Goal: Task Accomplishment & Management: Use online tool/utility

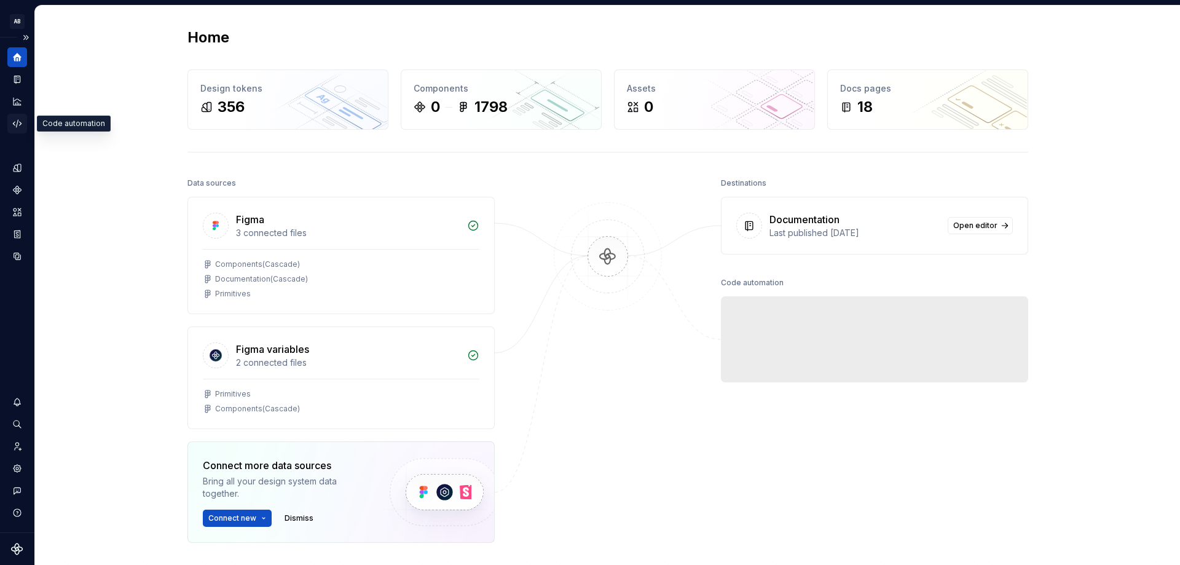
click at [15, 122] on icon "Code automation" at bounding box center [17, 123] width 8 height 7
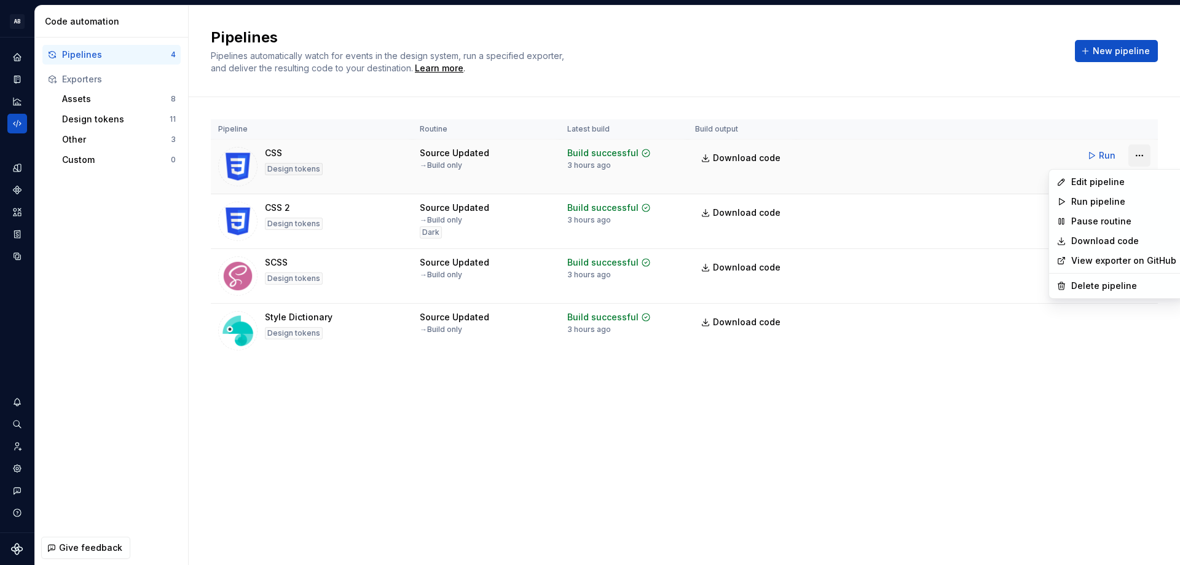
click at [1143, 157] on html "AB cascade A Design system data Code automation Pipelines 4 Exporters Assets 8 …" at bounding box center [590, 282] width 1180 height 565
click at [1101, 187] on div "Edit pipeline" at bounding box center [1123, 182] width 105 height 12
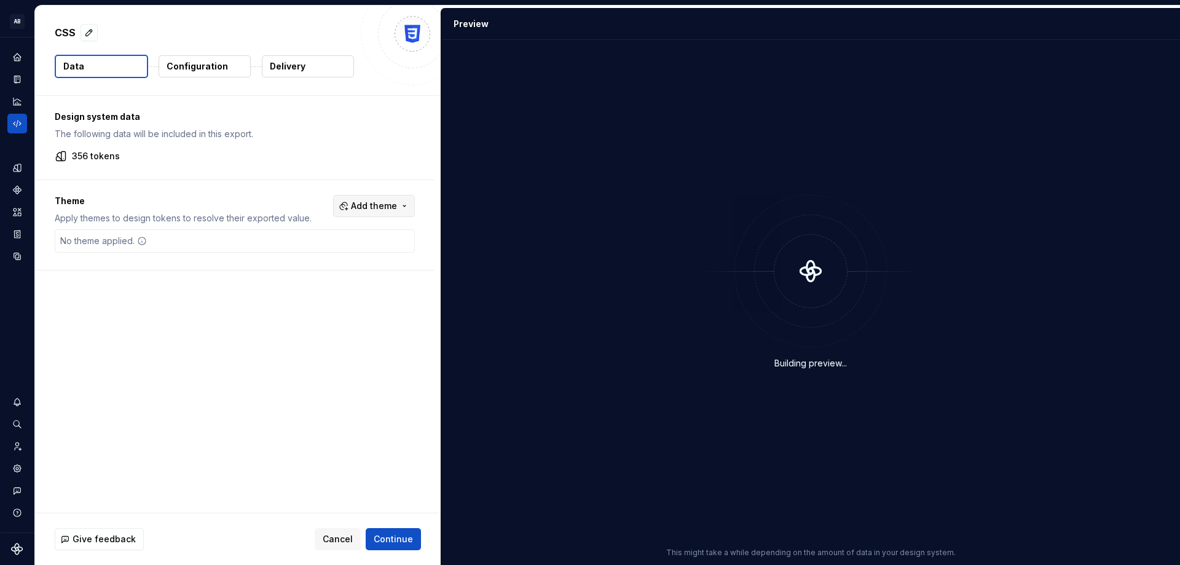
click at [401, 206] on button "Add theme" at bounding box center [374, 206] width 82 height 22
click at [310, 261] on span "Dark" at bounding box center [340, 255] width 141 height 20
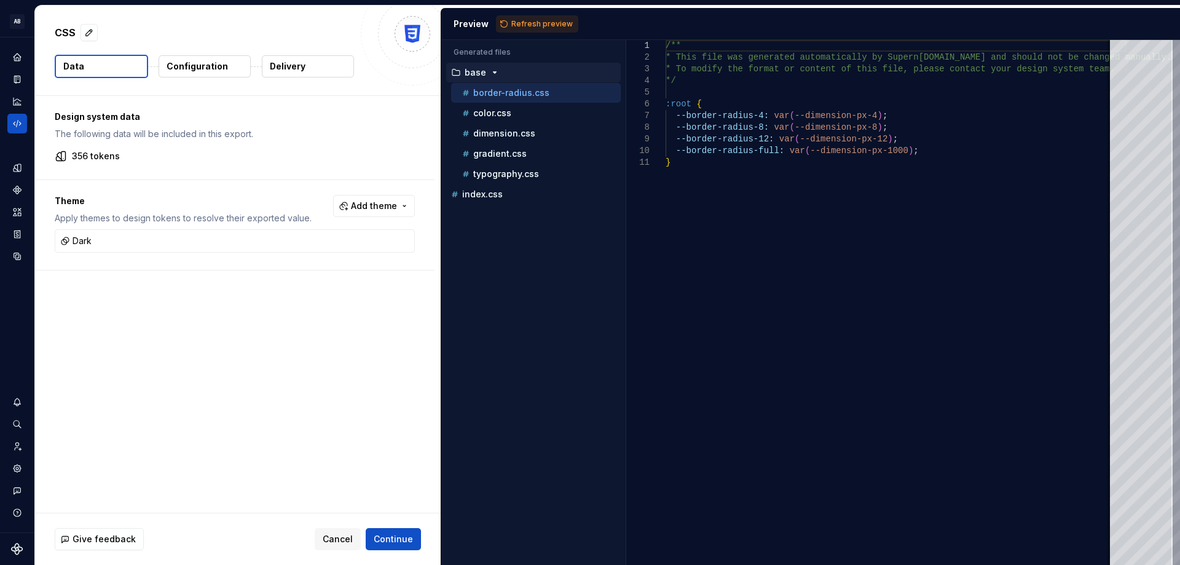
click at [398, 537] on html "AB cascade A Design system data CSS Data Configuration Delivery Design system d…" at bounding box center [590, 282] width 1180 height 565
click at [400, 538] on span "Continue" at bounding box center [393, 539] width 39 height 12
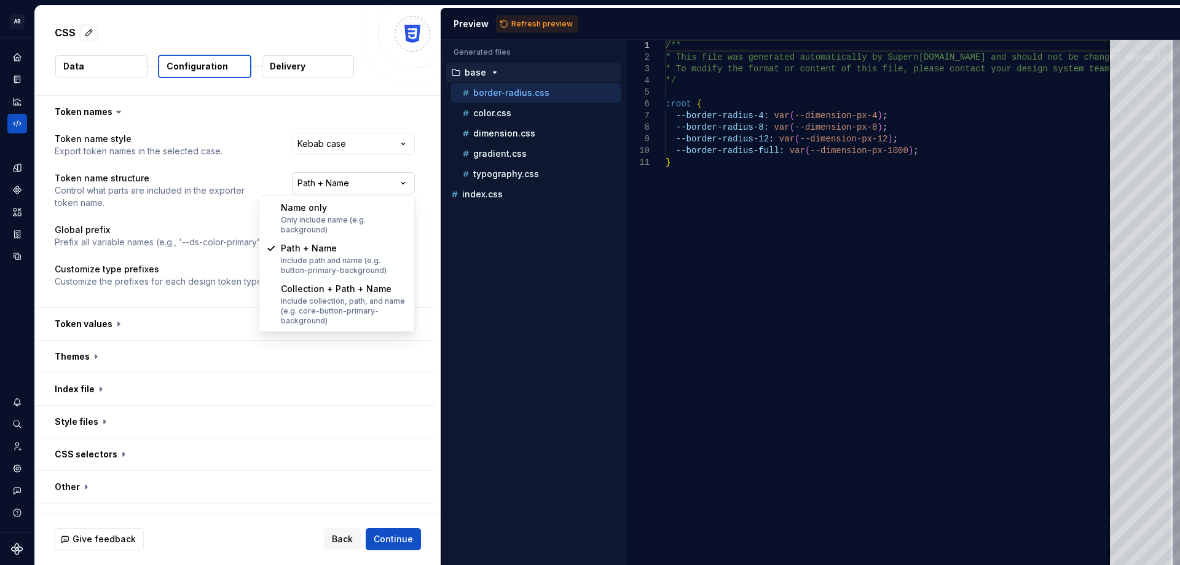
click at [331, 178] on html "**********" at bounding box center [590, 282] width 1180 height 565
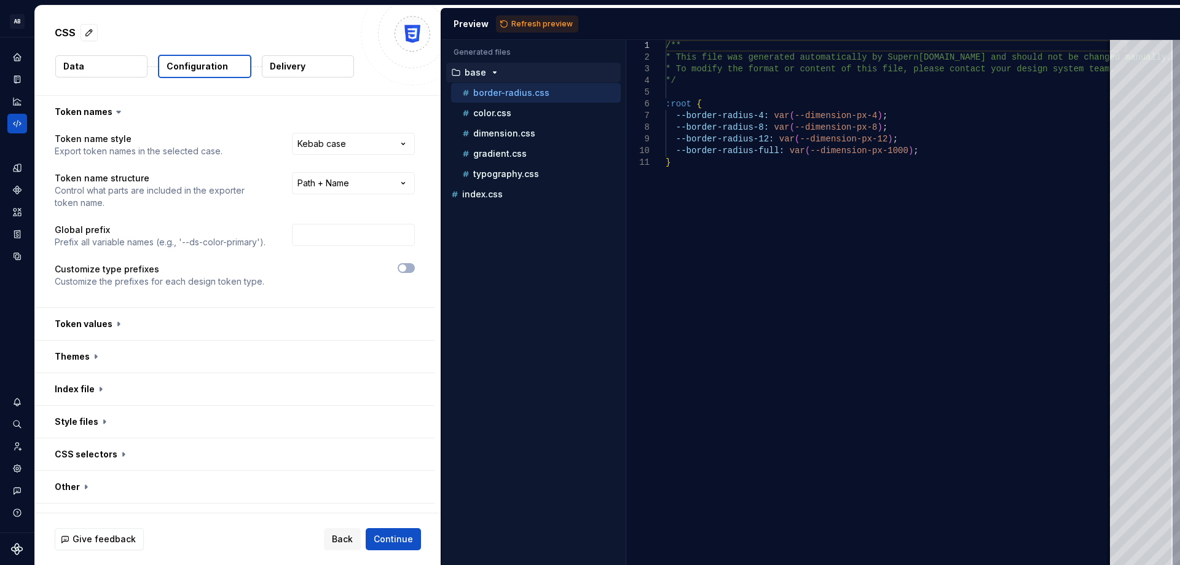
click at [512, 171] on html "**********" at bounding box center [590, 282] width 1180 height 565
click at [512, 171] on p "typography.css" at bounding box center [506, 174] width 66 height 10
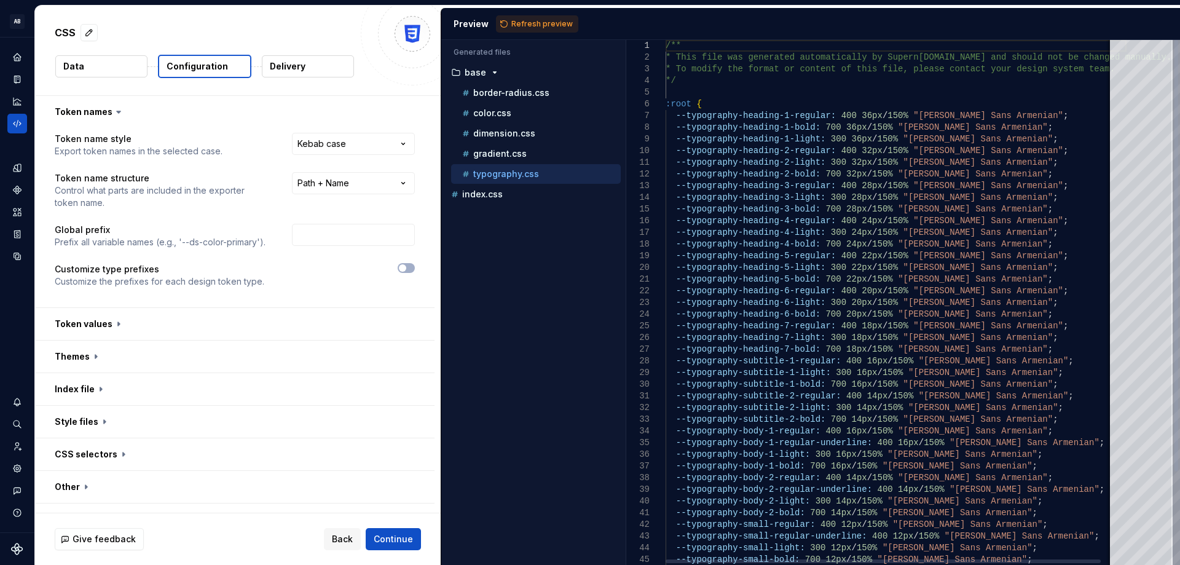
click at [512, 171] on p "typography.css" at bounding box center [506, 174] width 66 height 10
click at [495, 116] on p "color.css" at bounding box center [492, 113] width 38 height 10
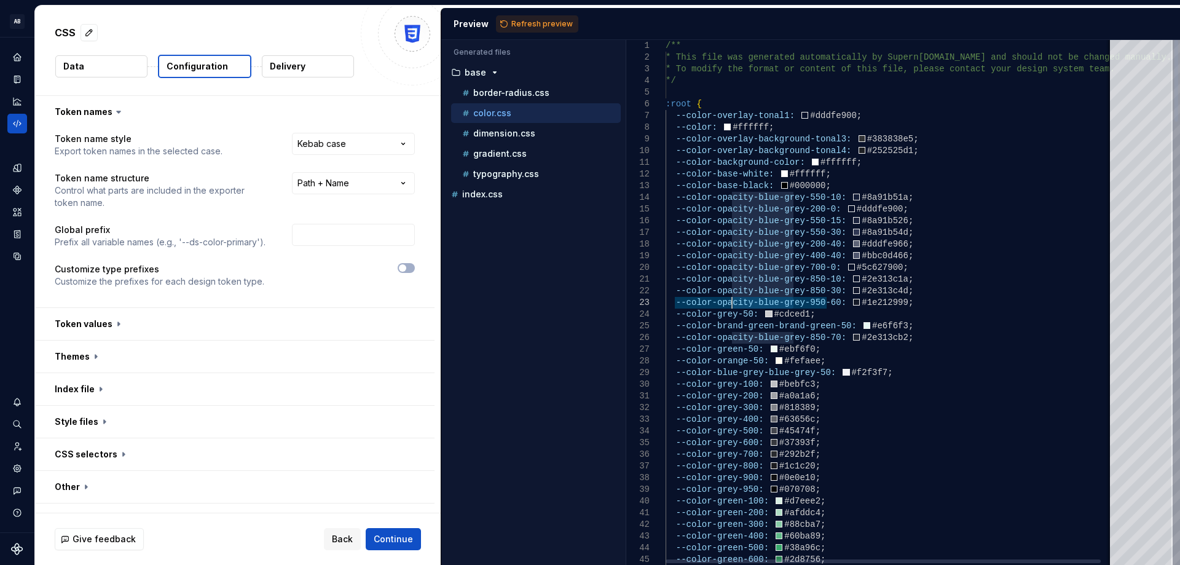
drag, startPoint x: 795, startPoint y: 304, endPoint x: 732, endPoint y: 301, distance: 63.4
click at [491, 178] on p "typography.css" at bounding box center [506, 174] width 66 height 10
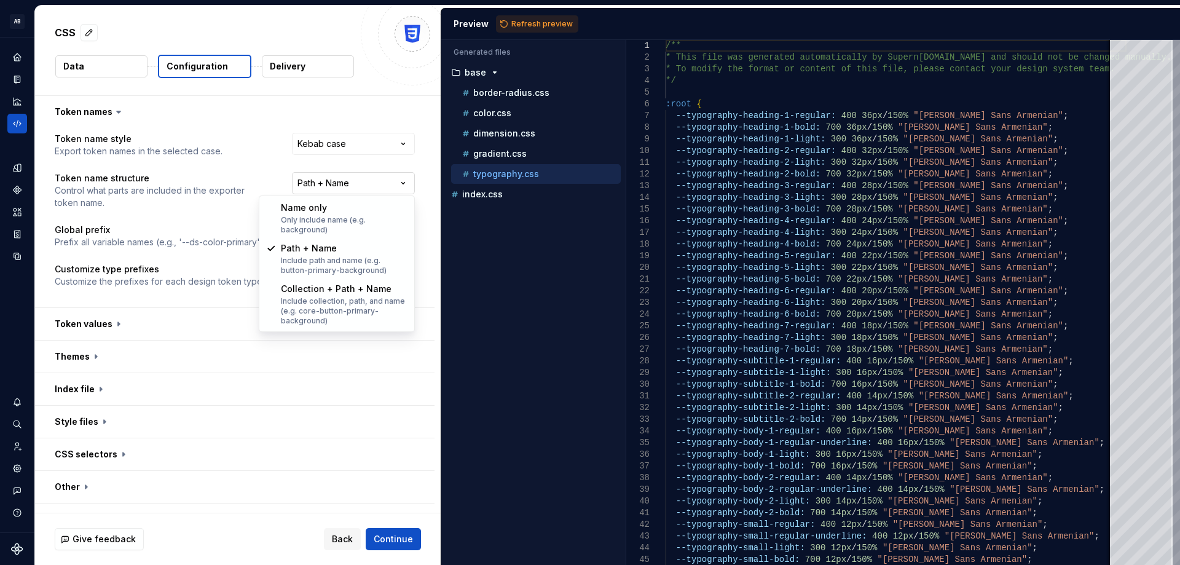
click at [344, 183] on html "**********" at bounding box center [590, 282] width 1180 height 565
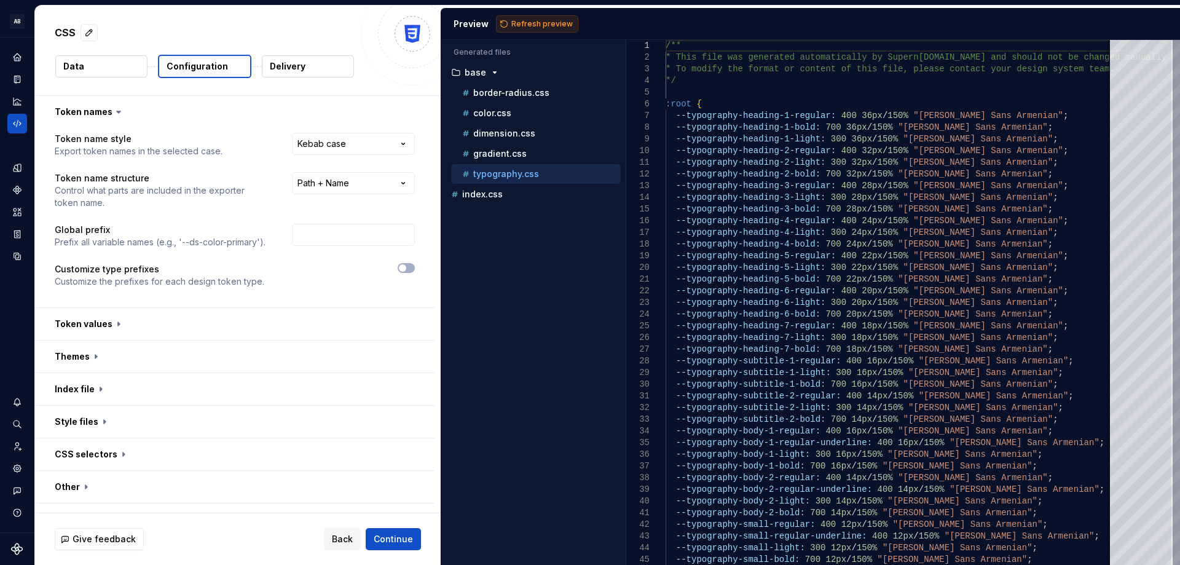
click at [519, 20] on span "Refresh preview" at bounding box center [541, 24] width 61 height 10
click at [547, 179] on div "typography.css" at bounding box center [540, 174] width 161 height 12
click at [537, 176] on div "typography.css" at bounding box center [540, 174] width 161 height 12
click at [510, 103] on div "color.css" at bounding box center [536, 113] width 170 height 20
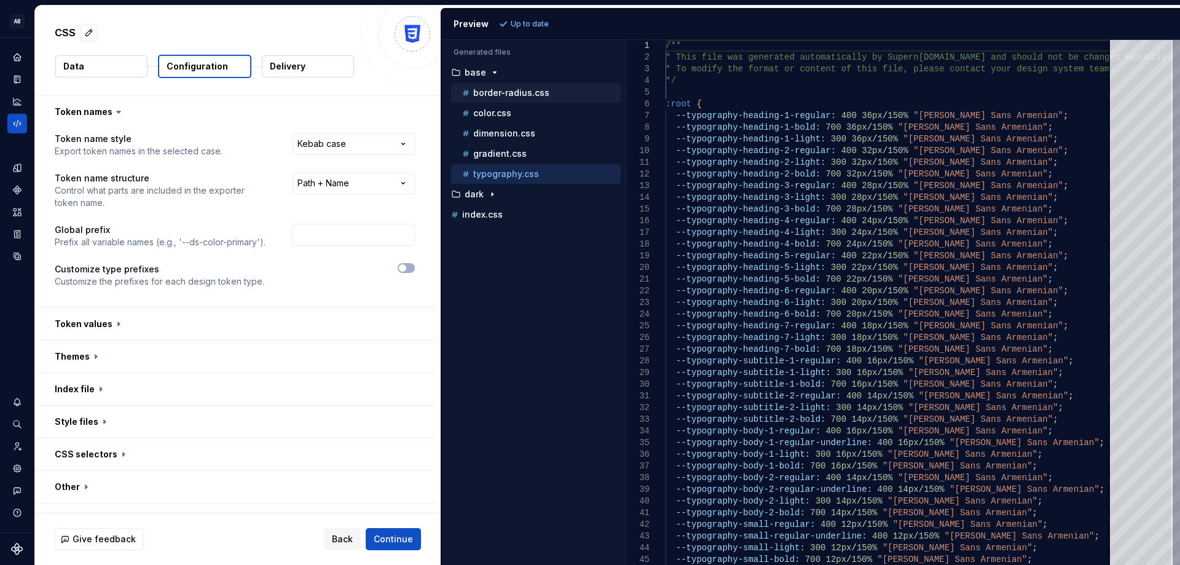
click at [508, 95] on p "border-radius.css" at bounding box center [511, 93] width 76 height 10
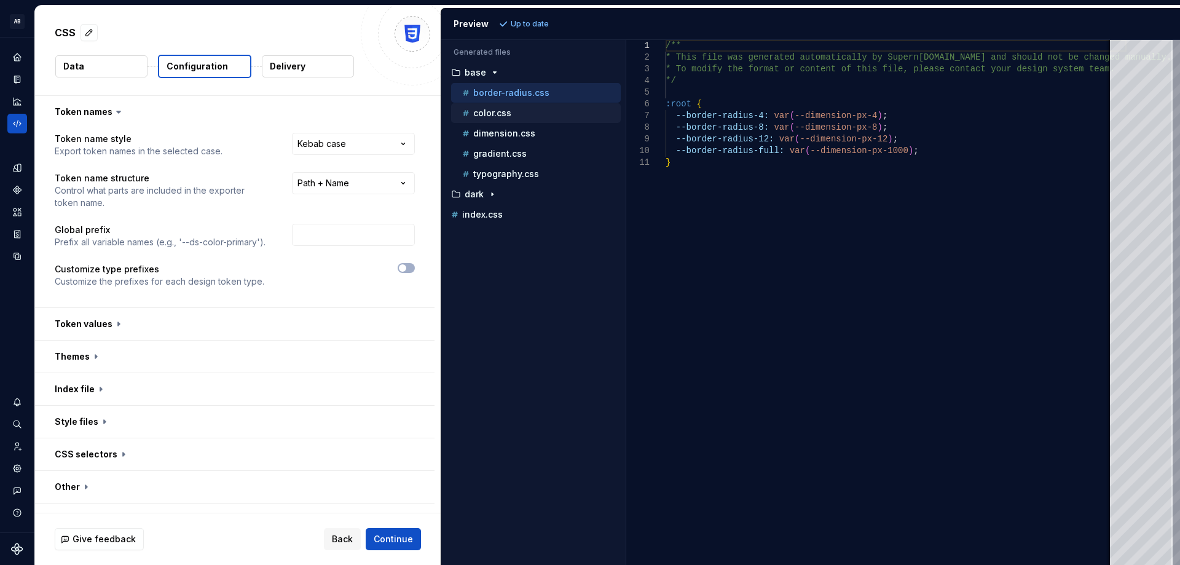
click at [498, 112] on p "color.css" at bounding box center [492, 113] width 38 height 10
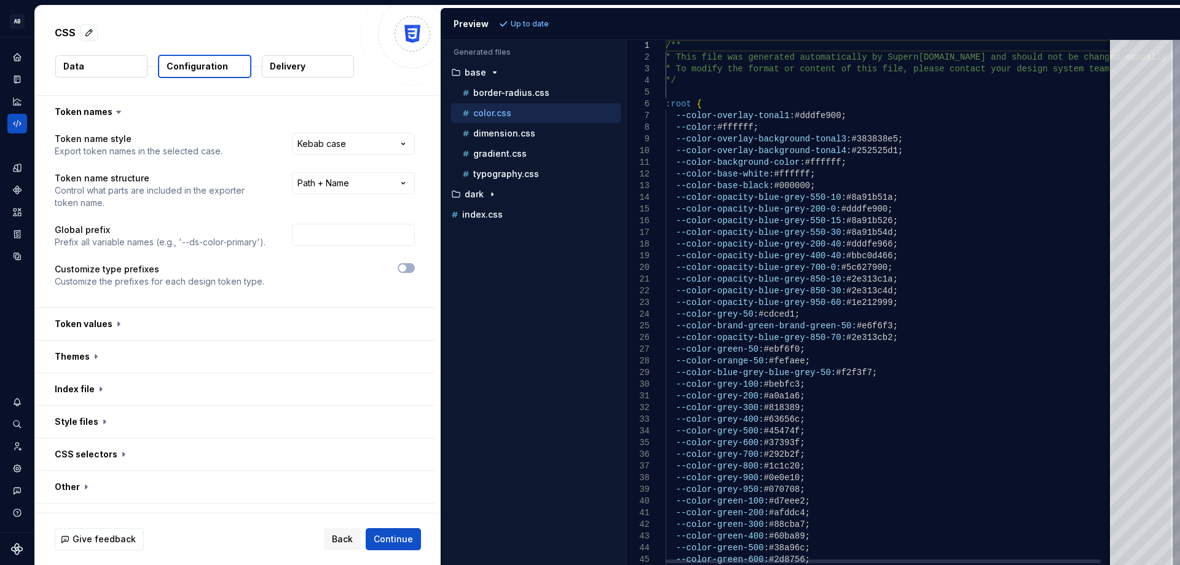
click at [498, 112] on p "color.css" at bounding box center [492, 113] width 38 height 10
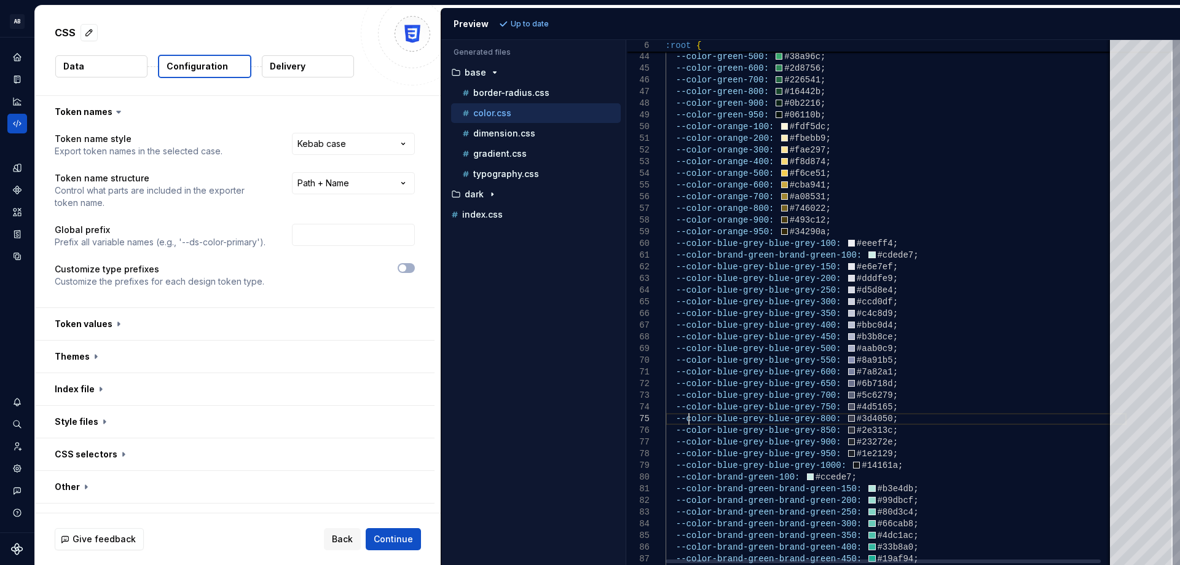
click at [509, 181] on div "typography.css" at bounding box center [536, 174] width 170 height 20
click at [502, 173] on p "typography.css" at bounding box center [506, 174] width 66 height 10
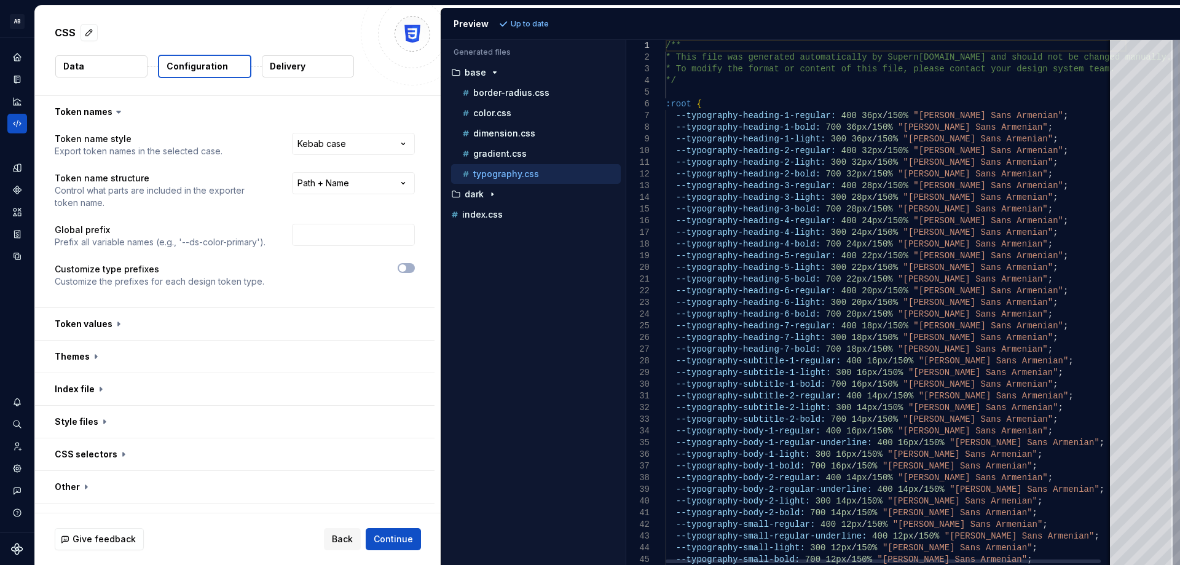
click at [876, 278] on div "/** * This file was generated automatically by Supern [DOMAIN_NAME] and should …" at bounding box center [896, 359] width 461 height 638
click at [495, 106] on div "color.css" at bounding box center [536, 113] width 170 height 20
click at [498, 114] on p "color.css" at bounding box center [492, 113] width 38 height 10
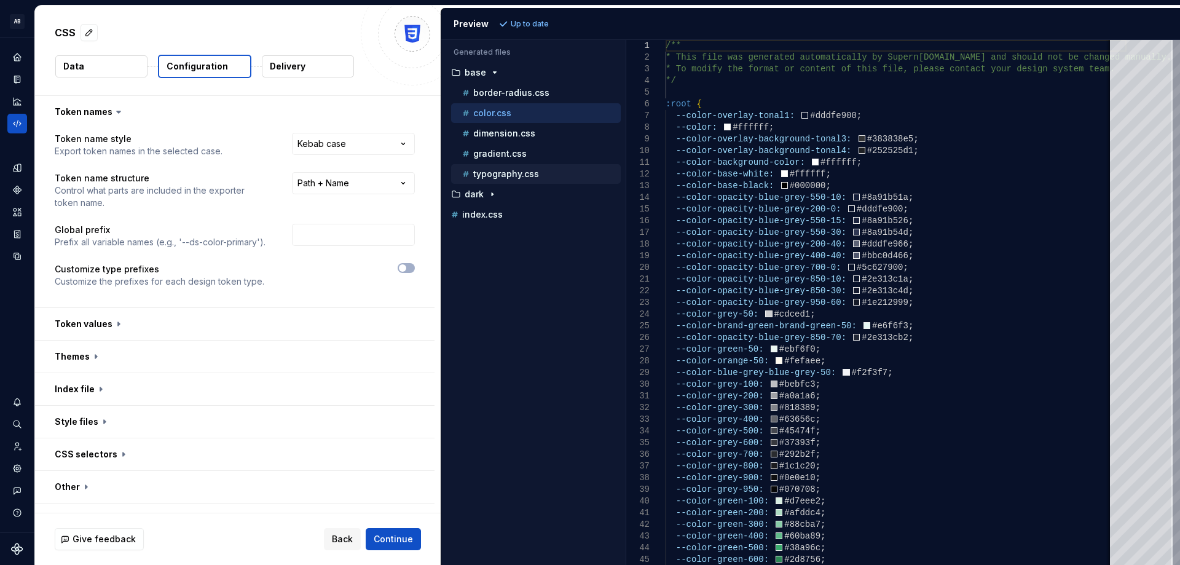
click at [513, 179] on div "typography.css" at bounding box center [540, 174] width 161 height 12
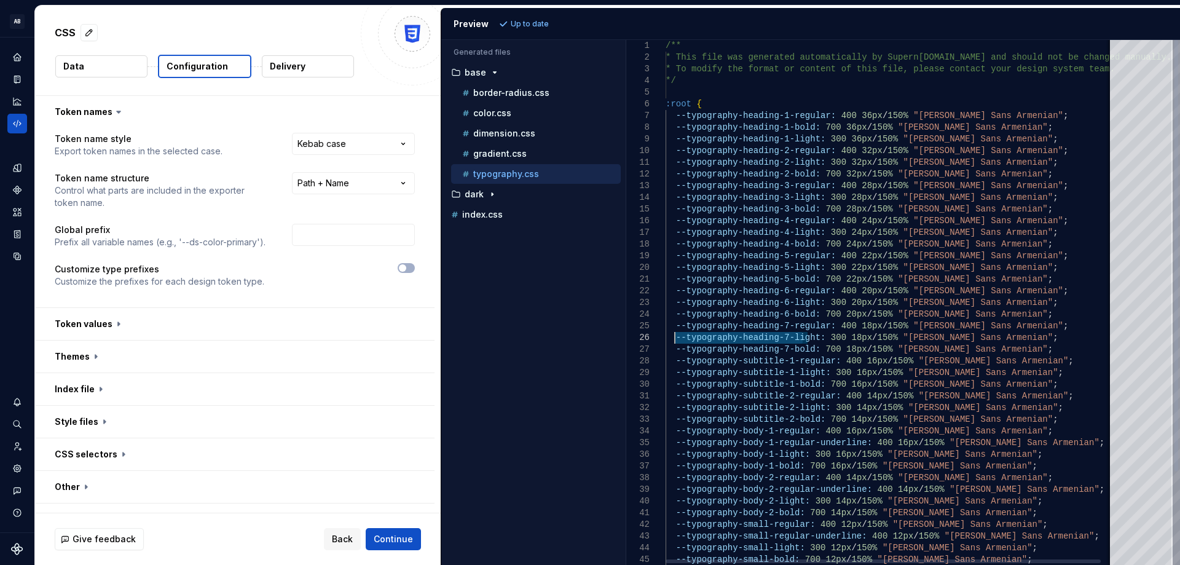
drag, startPoint x: 804, startPoint y: 339, endPoint x: 677, endPoint y: 337, distance: 127.2
click at [677, 337] on div "/** * This file was generated automatically by Supern [DOMAIN_NAME] and should …" at bounding box center [896, 359] width 461 height 638
click at [508, 112] on p "color.css" at bounding box center [492, 113] width 38 height 10
type textarea "**********"
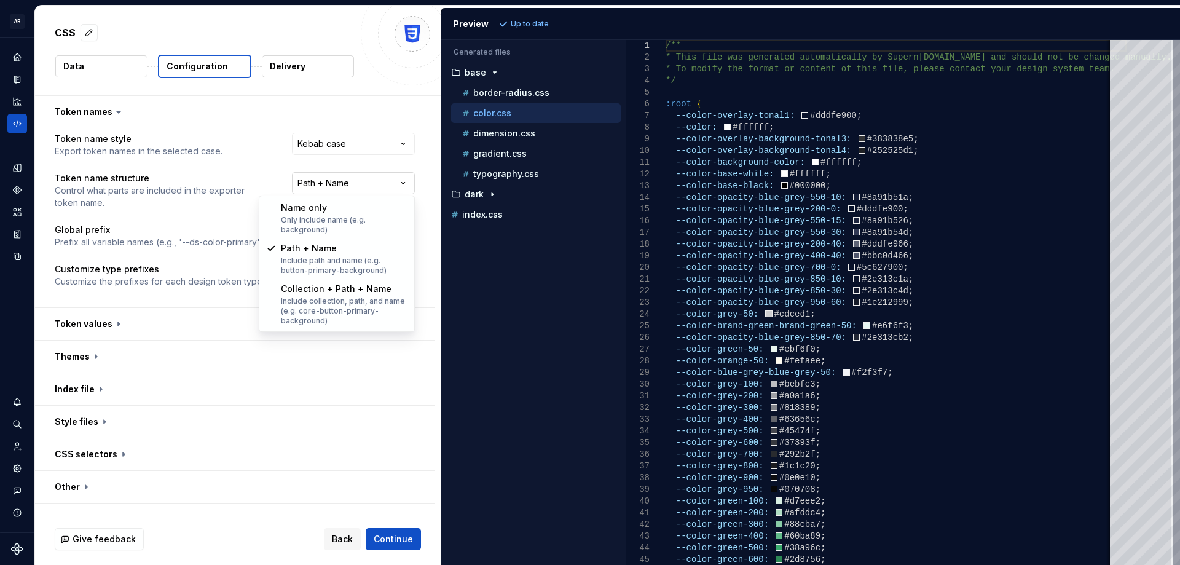
click at [344, 178] on html "**********" at bounding box center [590, 282] width 1180 height 565
select select "********"
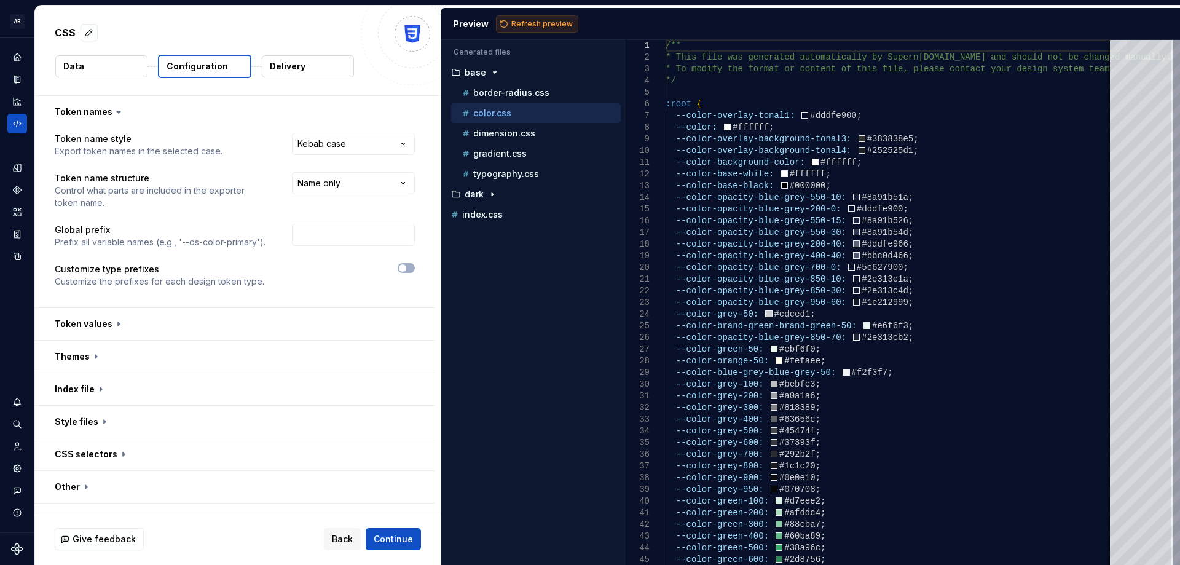
click at [543, 19] on span "Refresh preview" at bounding box center [541, 24] width 61 height 10
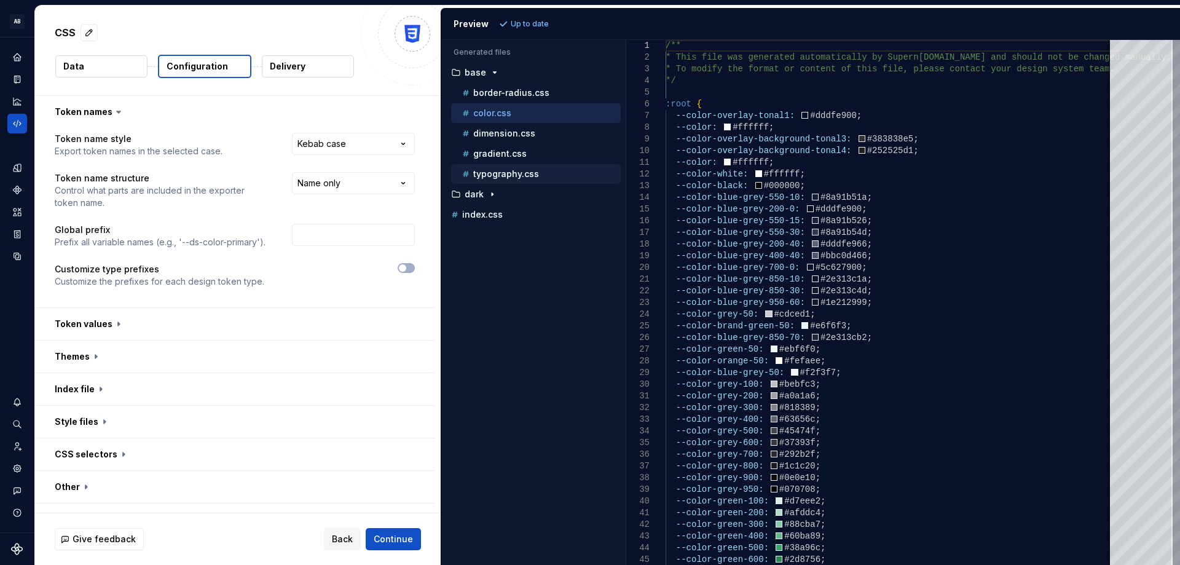
click at [495, 177] on p "typography.css" at bounding box center [506, 174] width 66 height 10
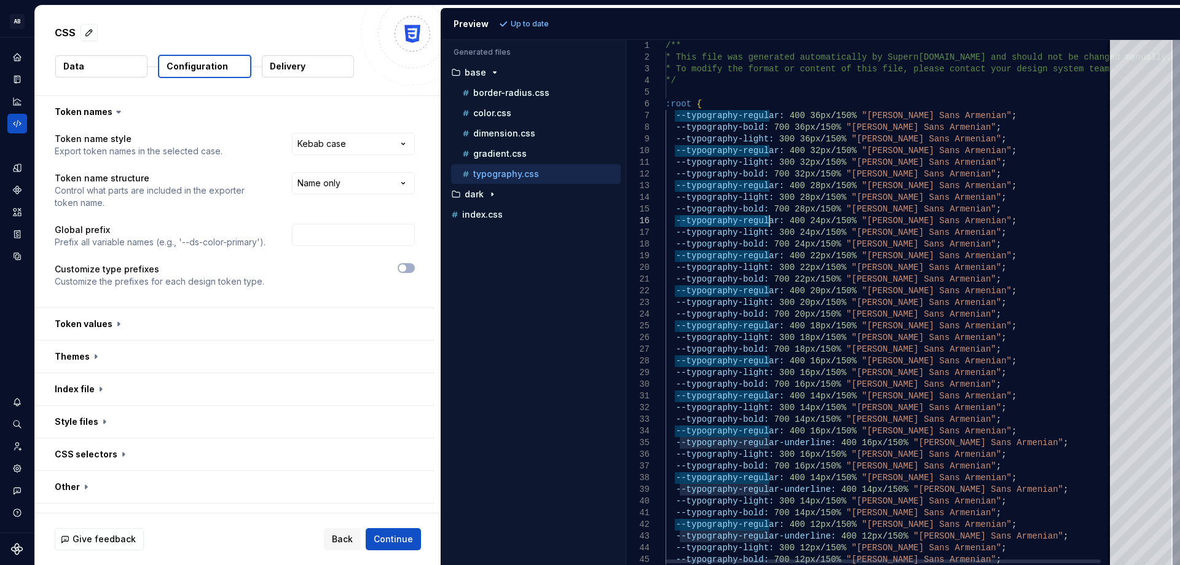
drag, startPoint x: 679, startPoint y: 220, endPoint x: 769, endPoint y: 223, distance: 89.8
click at [769, 223] on div "/** * This file was generated automatically by Supern [DOMAIN_NAME] and should …" at bounding box center [896, 359] width 461 height 638
click at [519, 111] on div "color.css" at bounding box center [540, 113] width 161 height 12
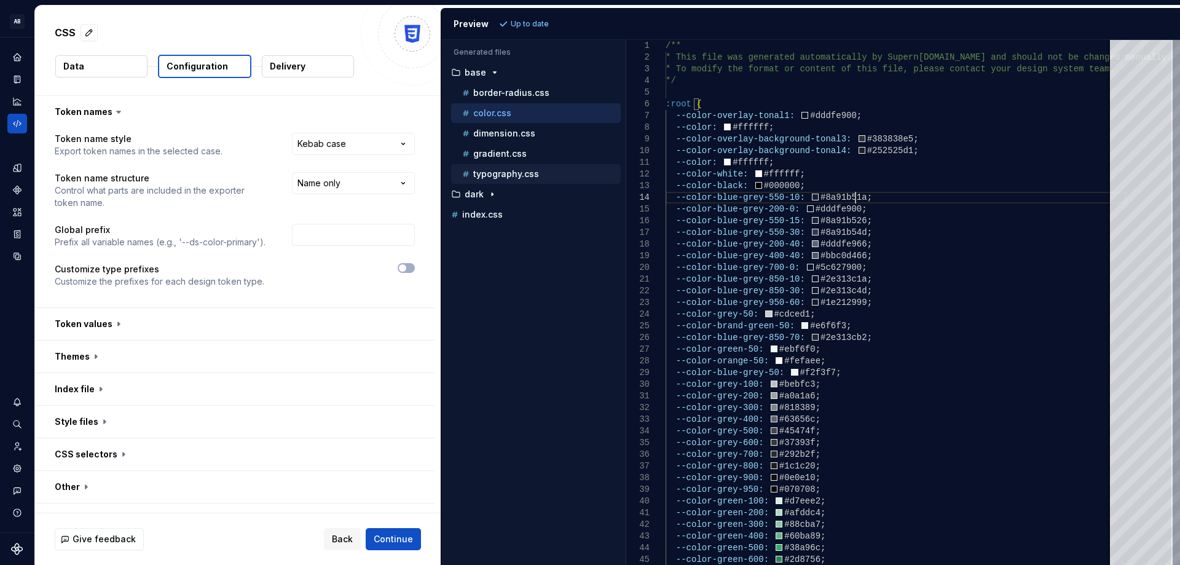
click at [498, 167] on button "typography.css" at bounding box center [536, 174] width 170 height 14
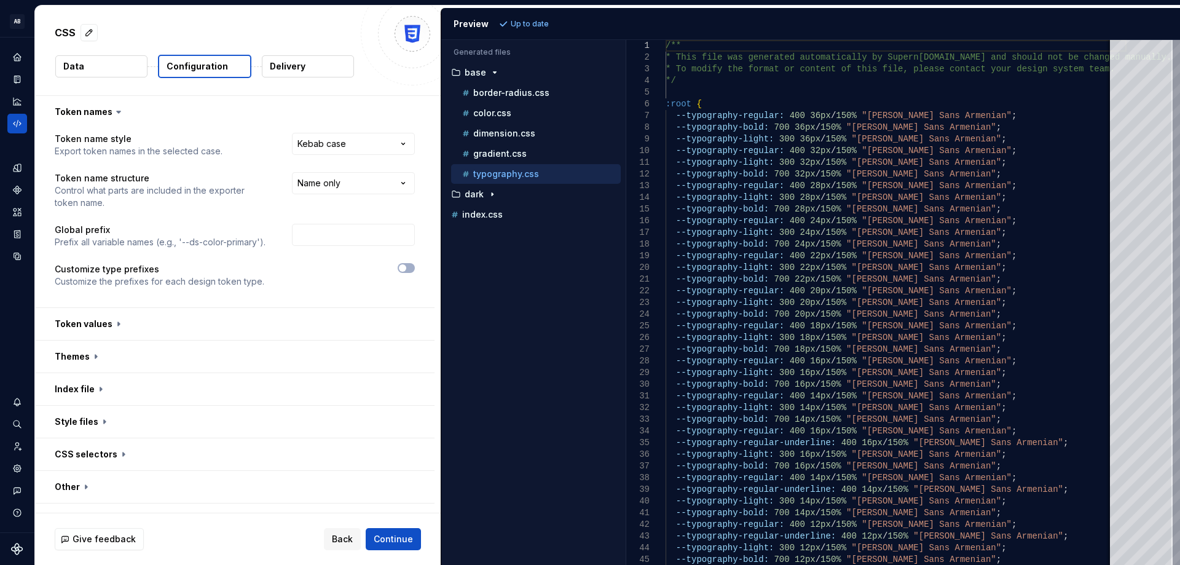
type textarea "**********"
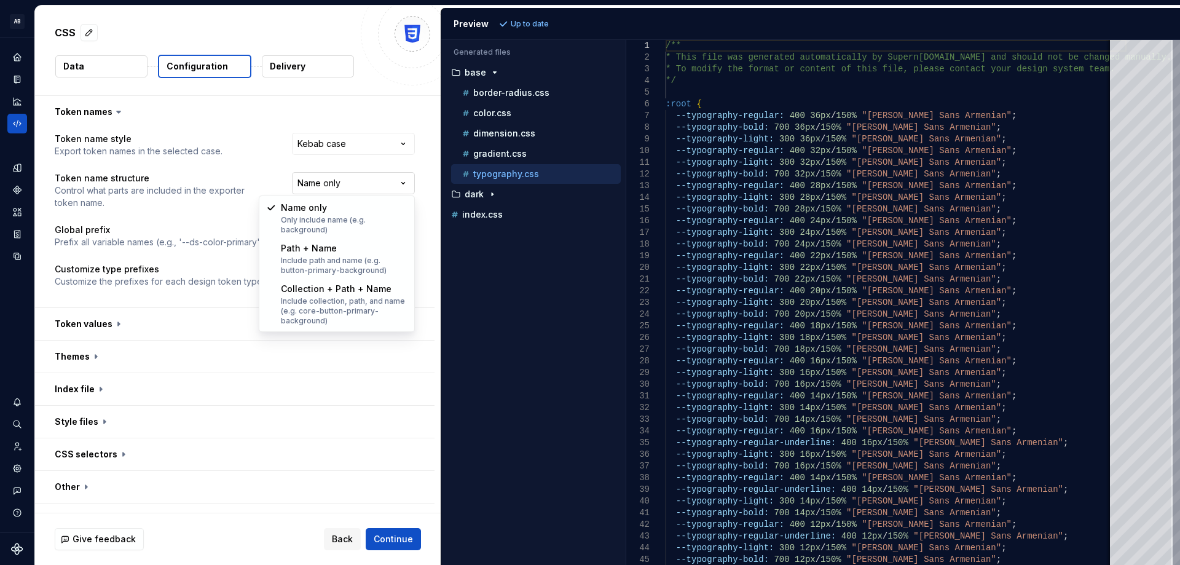
click at [350, 177] on html "**********" at bounding box center [590, 282] width 1180 height 565
select select "**********"
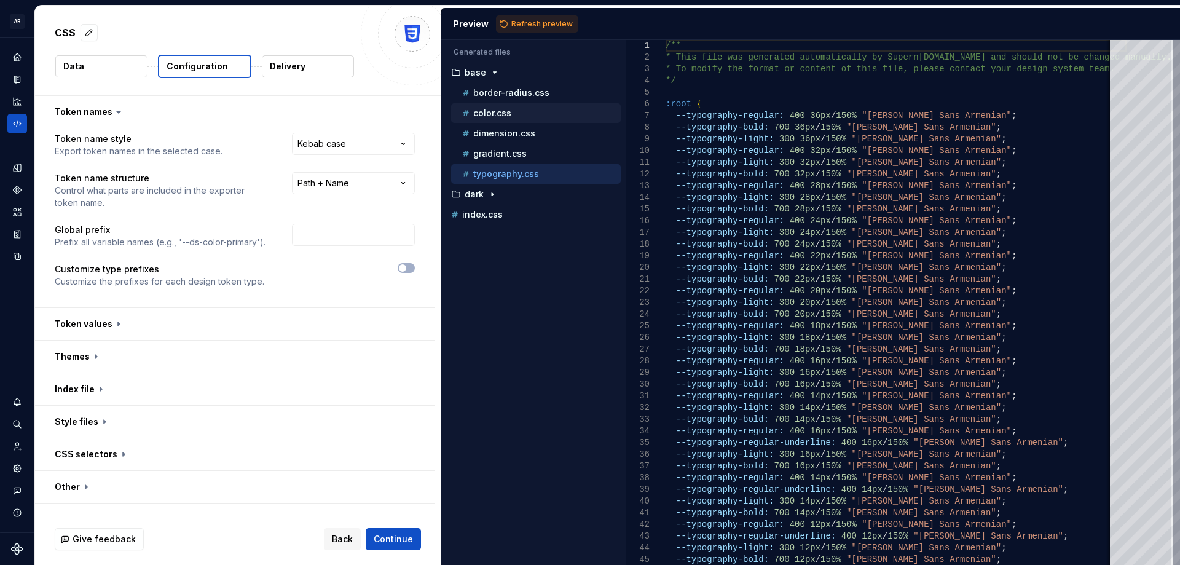
click at [487, 109] on p "color.css" at bounding box center [492, 113] width 38 height 10
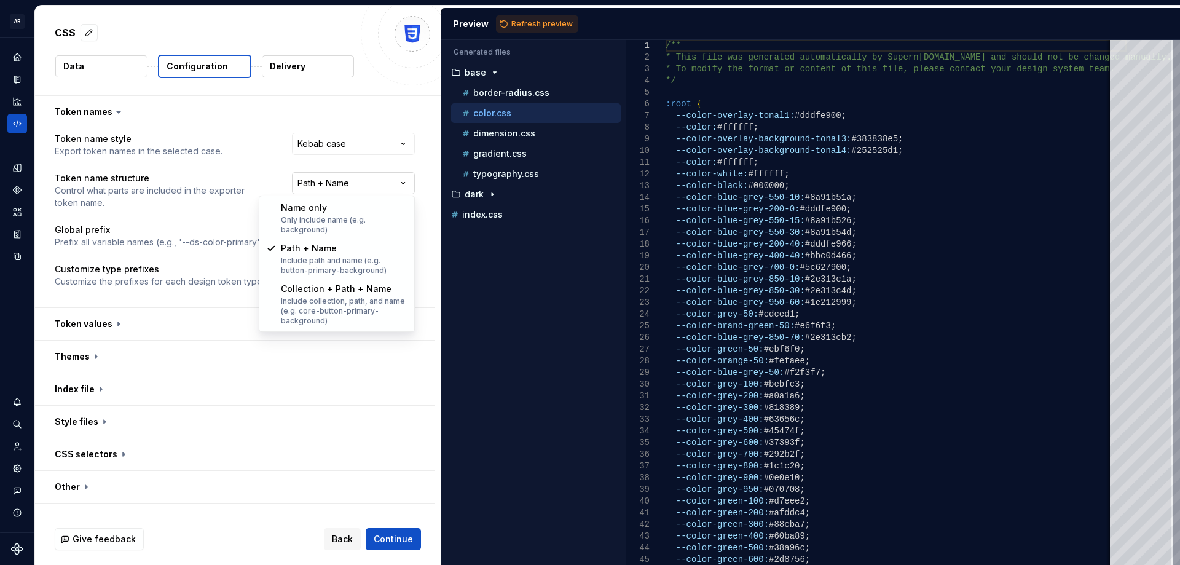
click at [330, 182] on html "**********" at bounding box center [590, 282] width 1180 height 565
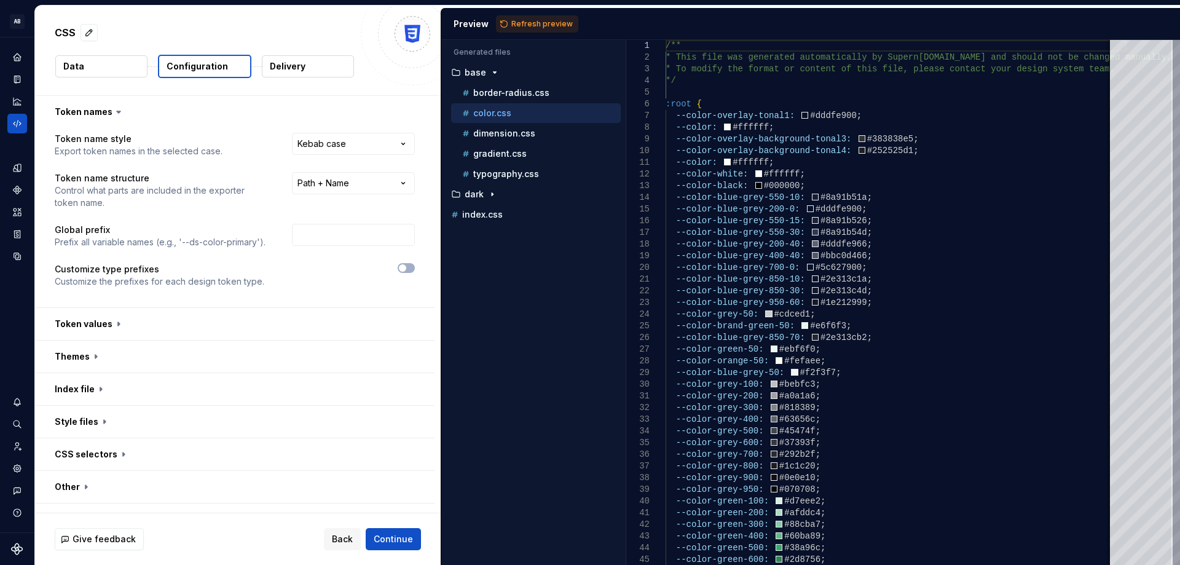
click at [512, 173] on html "**********" at bounding box center [590, 282] width 1180 height 565
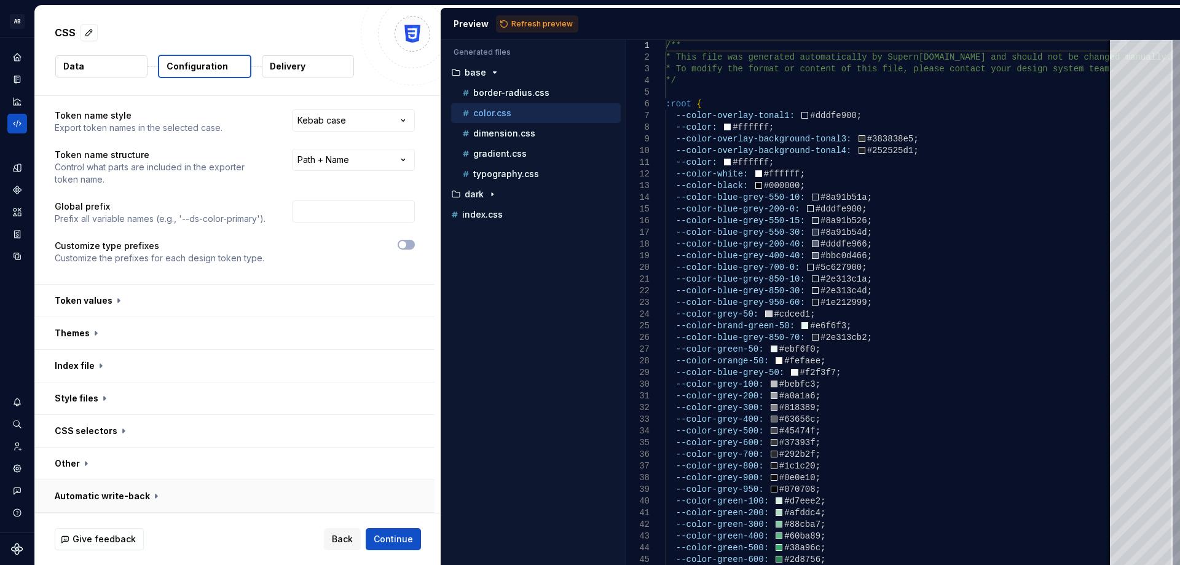
click at [102, 490] on button "button" at bounding box center [235, 496] width 400 height 32
click at [523, 181] on div "typography.css" at bounding box center [536, 174] width 170 height 20
click at [114, 431] on button "button" at bounding box center [235, 431] width 400 height 32
click at [117, 431] on icon at bounding box center [123, 431] width 12 height 12
click at [125, 433] on button "button" at bounding box center [235, 431] width 400 height 32
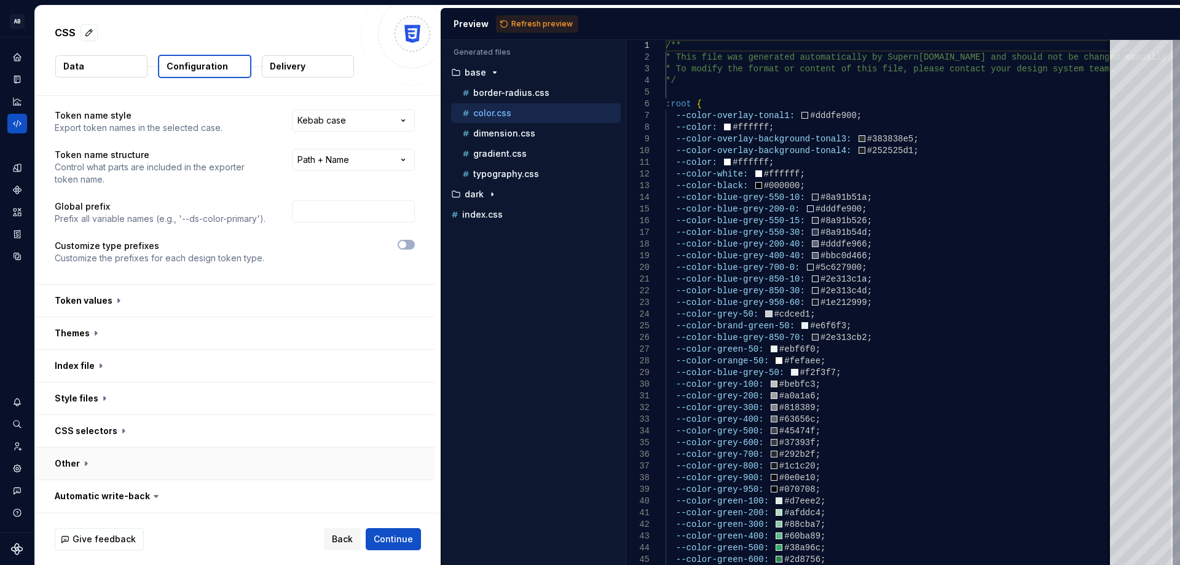
click at [77, 463] on button "button" at bounding box center [235, 463] width 400 height 32
click at [499, 215] on p "index.css" at bounding box center [482, 215] width 41 height 10
type textarea "**********"
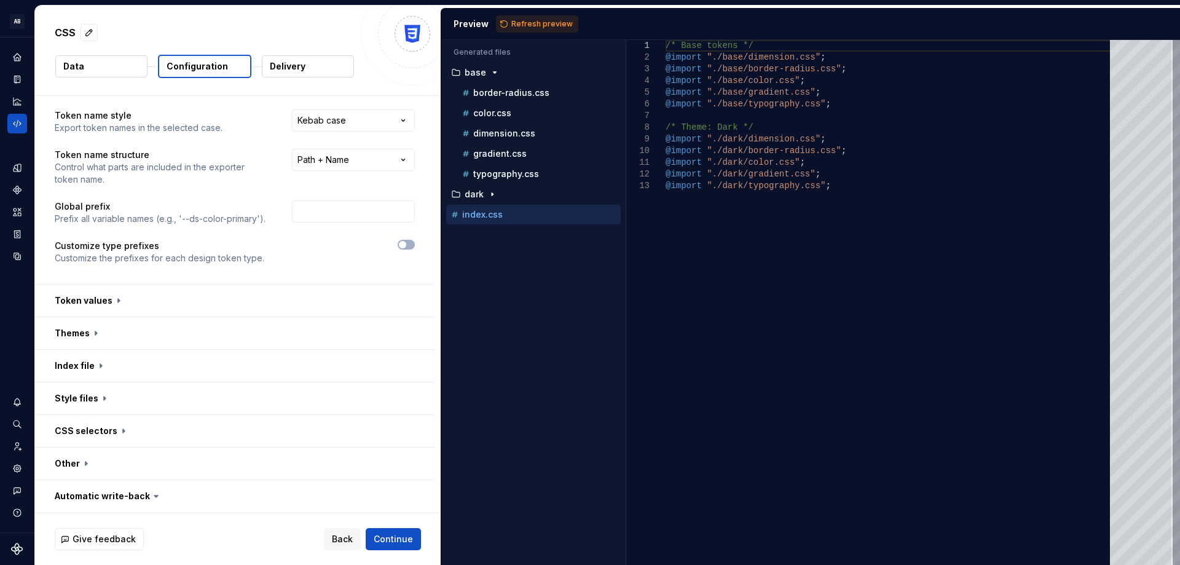
click at [305, 60] on button "Delivery" at bounding box center [308, 66] width 92 height 22
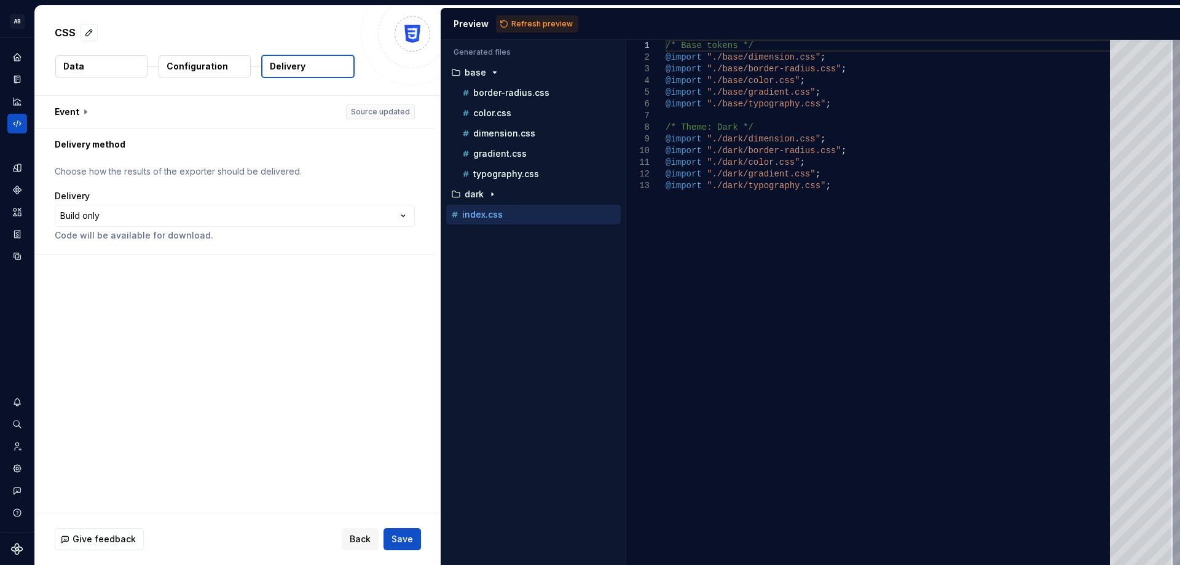
click at [289, 63] on p "Delivery" at bounding box center [288, 66] width 36 height 12
click at [98, 221] on html "**********" at bounding box center [590, 282] width 1180 height 565
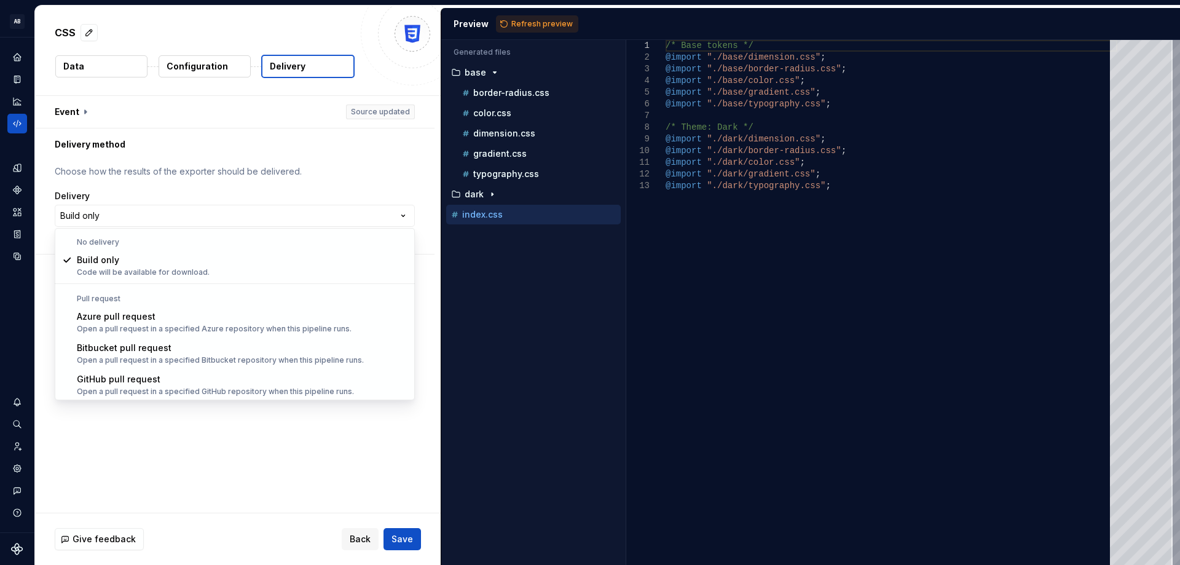
scroll to position [34, 0]
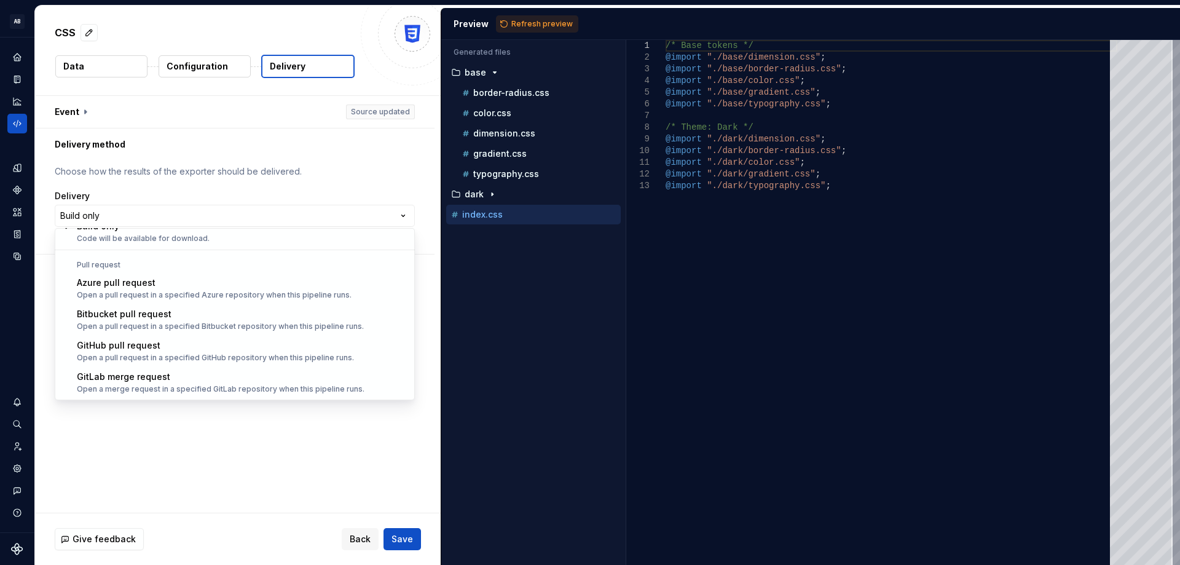
select select "******"
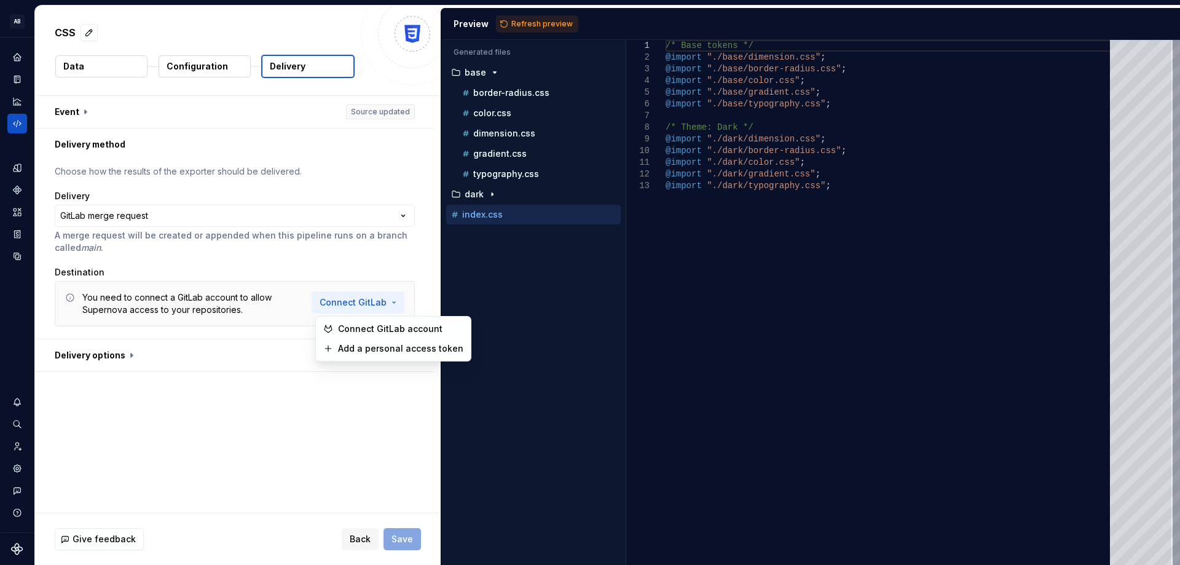
click at [371, 304] on html "**********" at bounding box center [590, 282] width 1180 height 565
click at [392, 331] on span "Connect GitLab account" at bounding box center [399, 329] width 125 height 12
click at [120, 358] on button "button" at bounding box center [235, 355] width 400 height 32
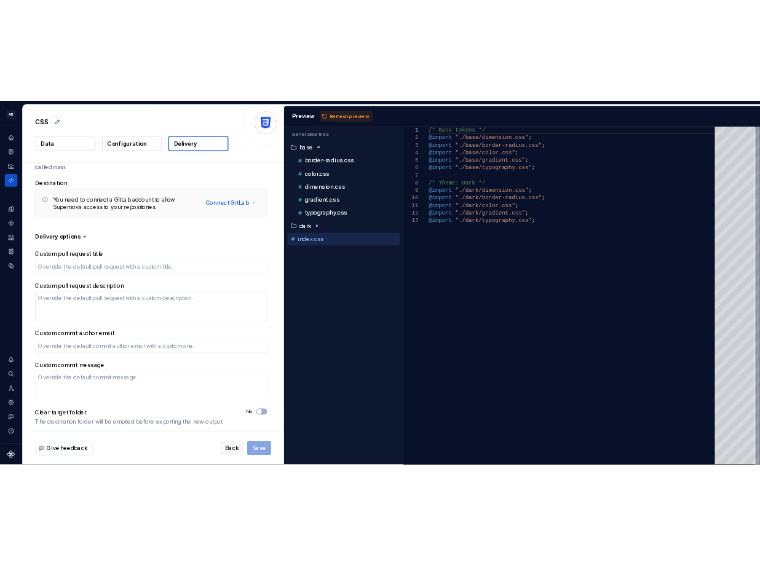
scroll to position [109, 0]
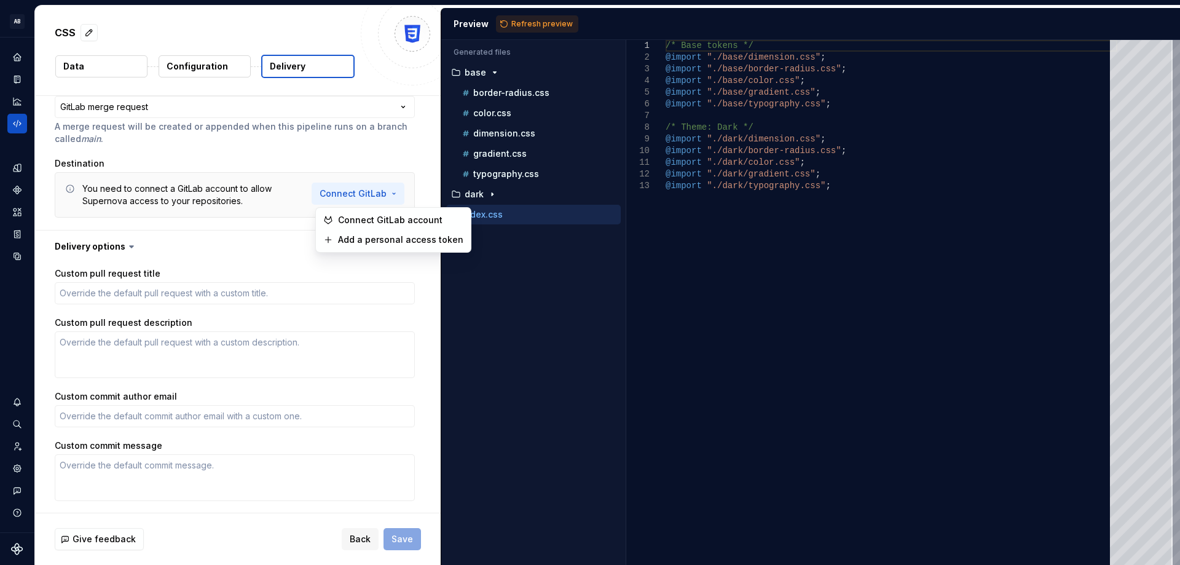
click at [395, 192] on html "**********" at bounding box center [590, 282] width 1180 height 565
click at [396, 239] on span "Add a personal access token" at bounding box center [399, 240] width 125 height 12
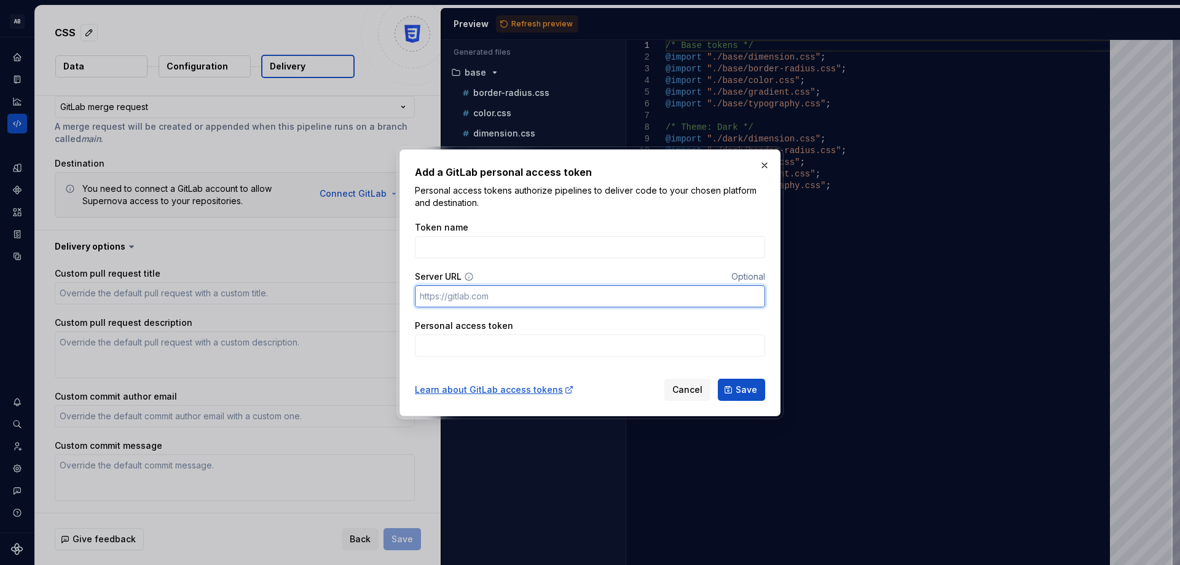
click at [476, 297] on input "Server URL" at bounding box center [590, 296] width 350 height 22
type input "[URL][DOMAIN_NAME]"
click at [409, 268] on div "Add a GitLab personal access token Personal access tokens authorize pipelines t…" at bounding box center [590, 282] width 381 height 267
type textarea "*"
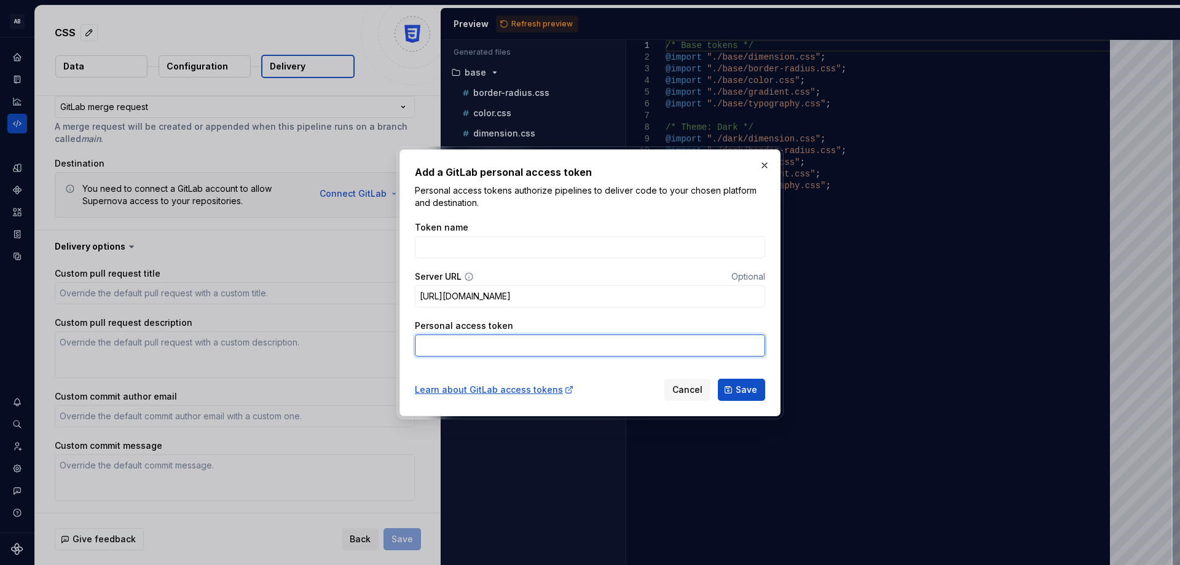
click at [492, 346] on input "Personal access token" at bounding box center [590, 345] width 350 height 22
paste input "glpat-uRVeJes7dsqAWCpQ38Ah"
type input "glpat-uRVeJes7dsqAWCpQ38Ah"
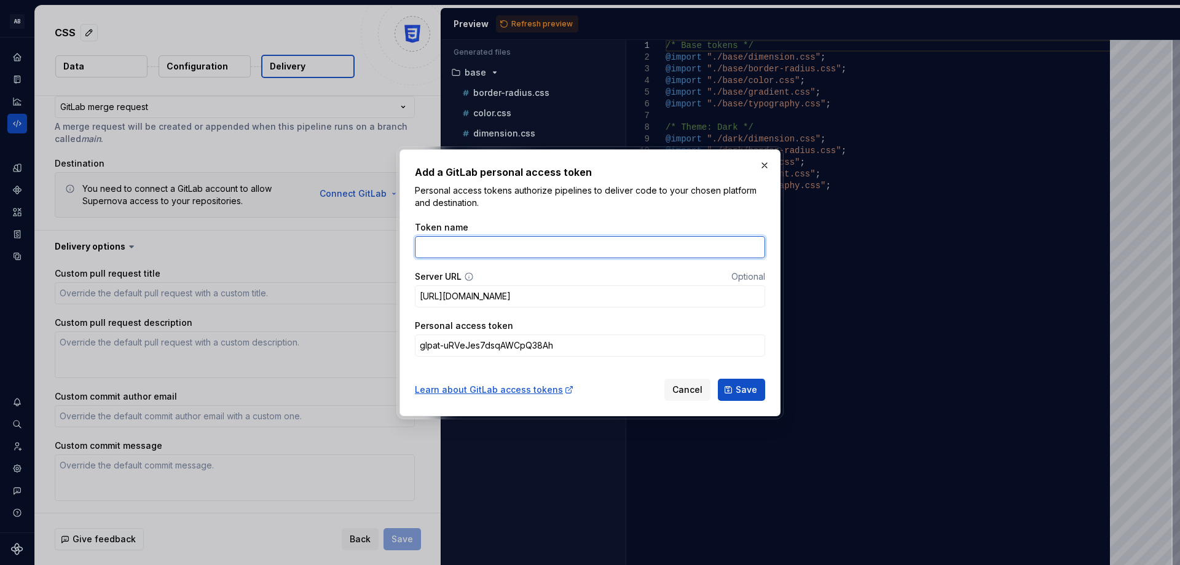
click at [523, 245] on input "Token name" at bounding box center [590, 247] width 350 height 22
type input "Dark"
click at [731, 384] on button "Save" at bounding box center [741, 390] width 47 height 22
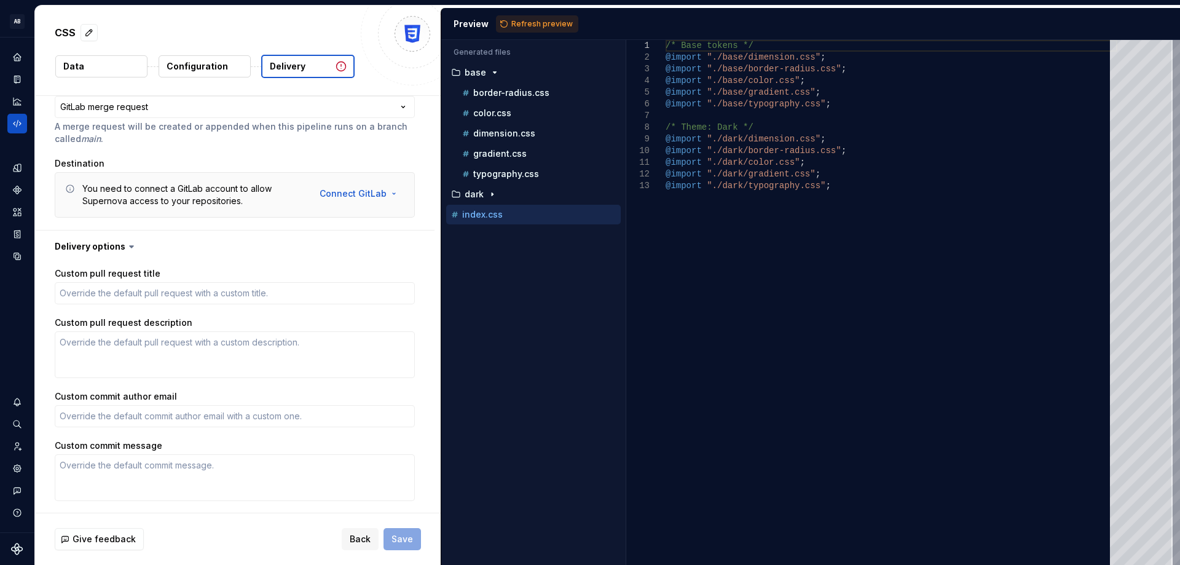
click at [601, 511] on div "Accessibility guide for tree . Navigate the tree with the arrow keys. Common tr…" at bounding box center [533, 312] width 184 height 505
click at [392, 431] on div "Custom pull request title Custom pull request description Custom commit author …" at bounding box center [235, 407] width 360 height 280
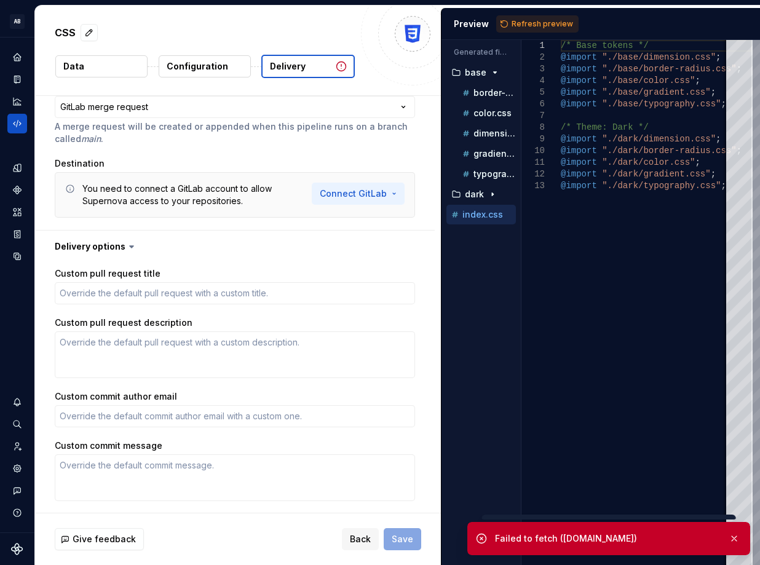
click at [397, 192] on html "**********" at bounding box center [380, 282] width 760 height 565
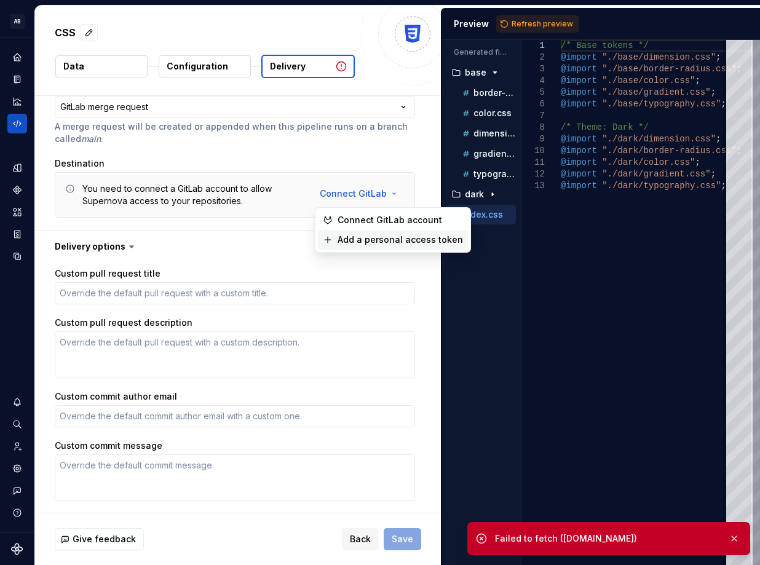
type textarea "*"
click at [386, 237] on span "Add a personal access token" at bounding box center [399, 240] width 125 height 12
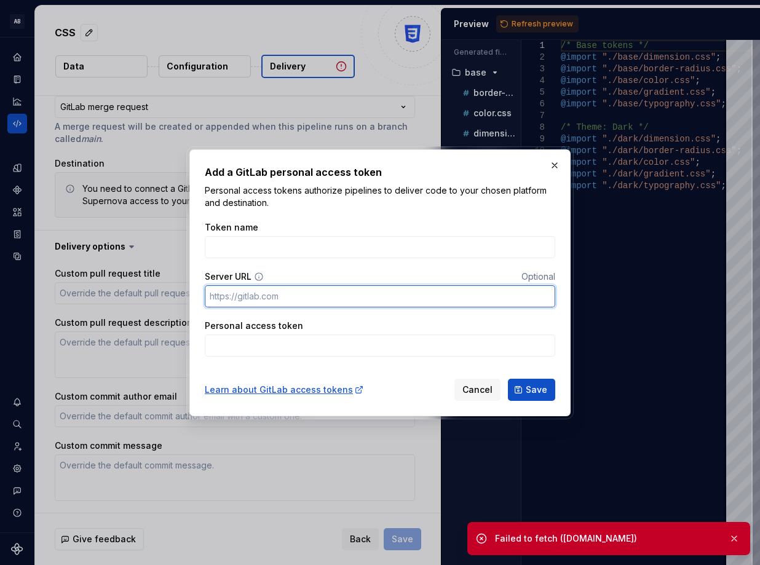
click at [297, 289] on input "Server URL" at bounding box center [380, 296] width 350 height 22
type input "[URL][DOMAIN_NAME]"
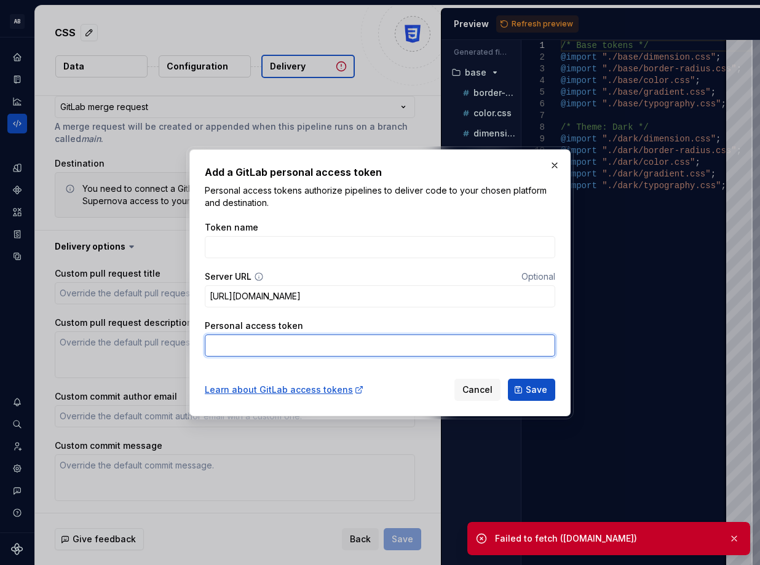
click at [305, 352] on input "Personal access token" at bounding box center [380, 345] width 350 height 22
paste input "glpat-uRVeJes7dsqAWCpQ38Ah"
type input "glpat-uRVeJes7dsqAWCpQ38Ah"
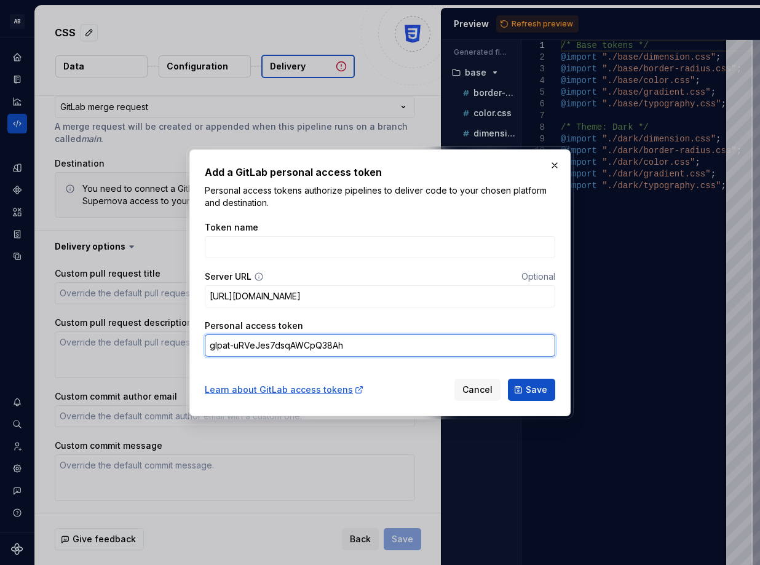
type textarea "*"
type input "glpat-uRVeJes7dsqAWCpQ38Ah"
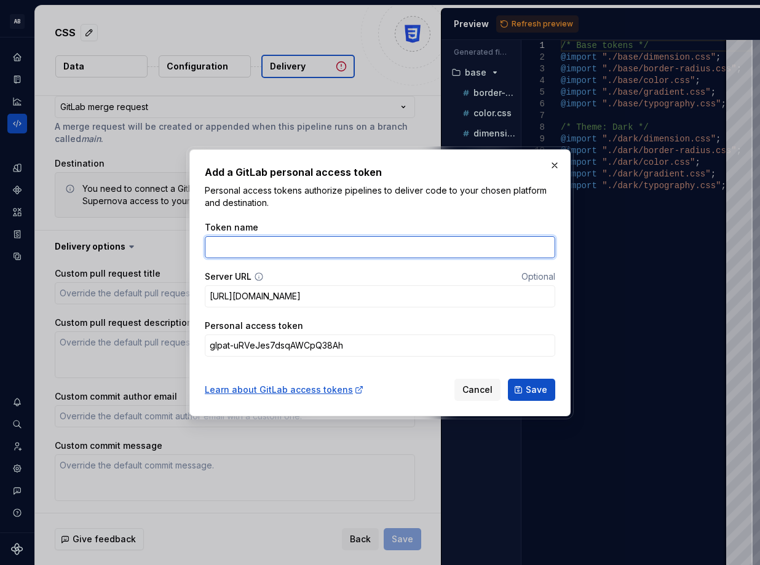
click at [309, 248] on input "Token name" at bounding box center [380, 247] width 350 height 22
type input "test"
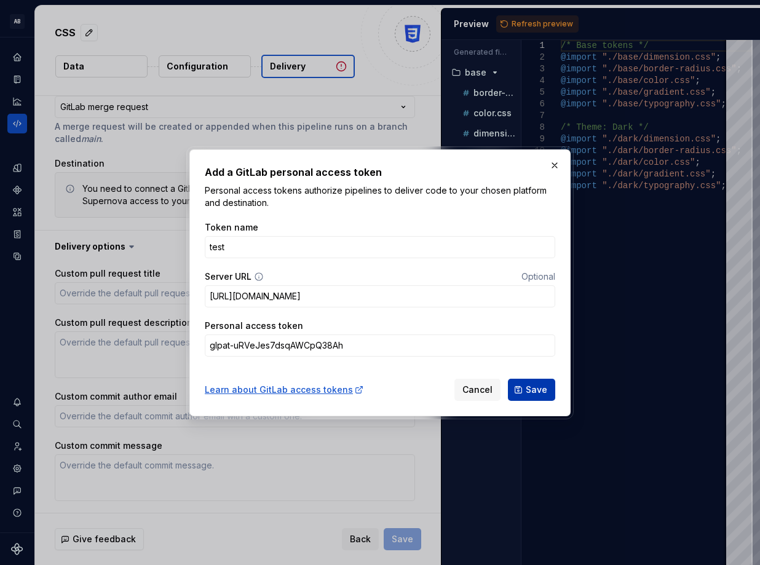
click at [535, 391] on span "Save" at bounding box center [537, 390] width 22 height 12
type textarea "*"
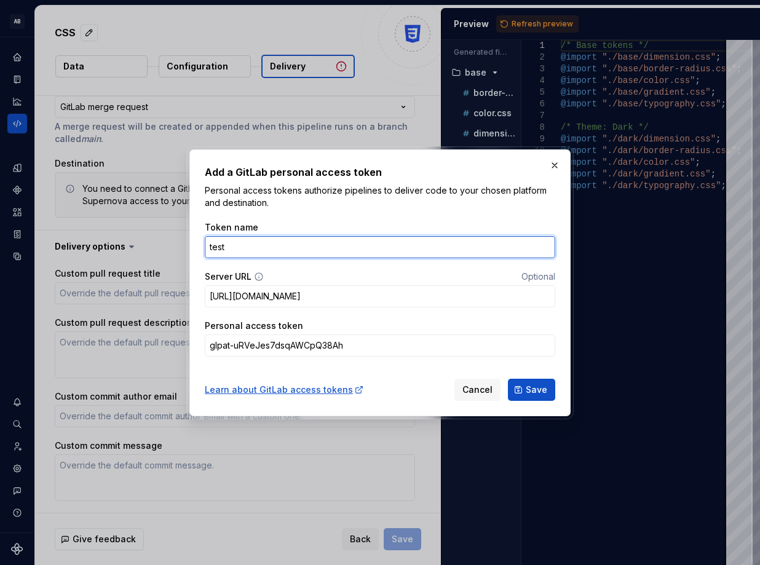
click at [293, 250] on input "test" at bounding box center [380, 247] width 350 height 22
type input "t"
type input "figma"
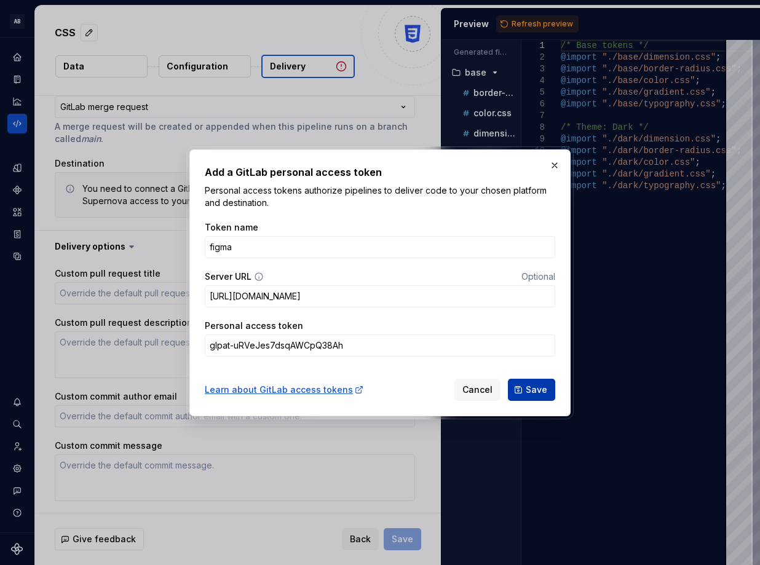
click at [524, 390] on button "Save" at bounding box center [531, 390] width 47 height 22
type textarea "*"
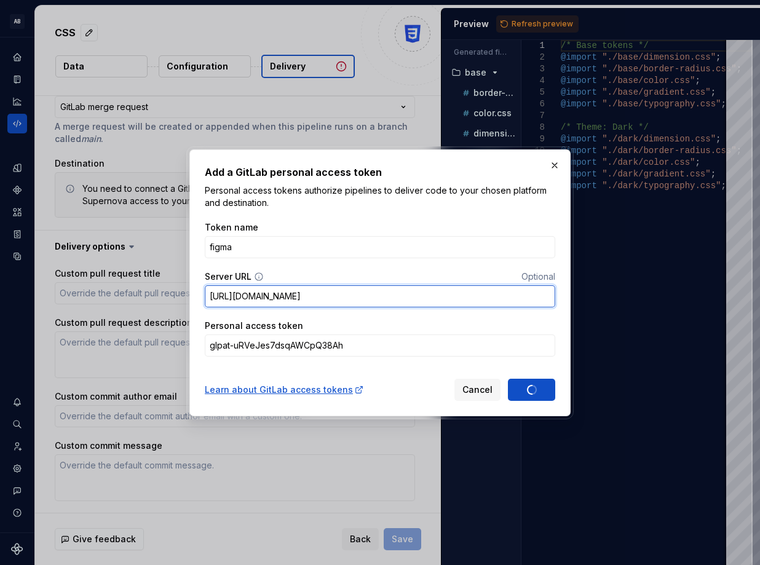
click at [526, 290] on input "[URL][DOMAIN_NAME]" at bounding box center [380, 296] width 350 height 22
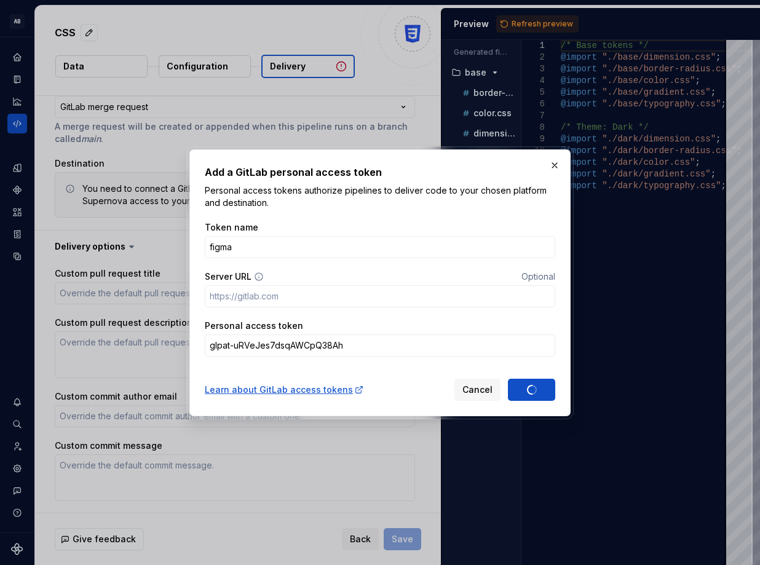
click at [484, 264] on div "Token name figma Server URL Optional Personal access token glpat-uRVeJes7dsqAWC…" at bounding box center [380, 289] width 350 height 150
click at [480, 385] on span "Cancel" at bounding box center [477, 390] width 30 height 12
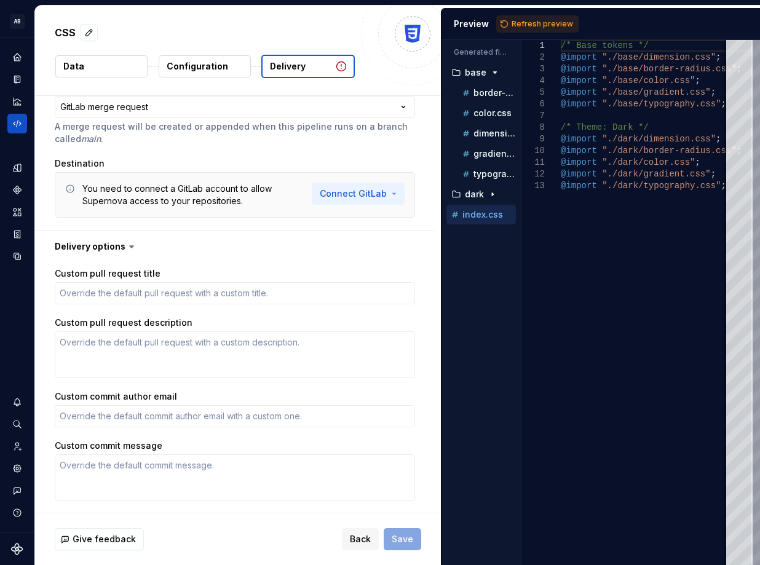
click at [353, 191] on html "**********" at bounding box center [380, 282] width 760 height 565
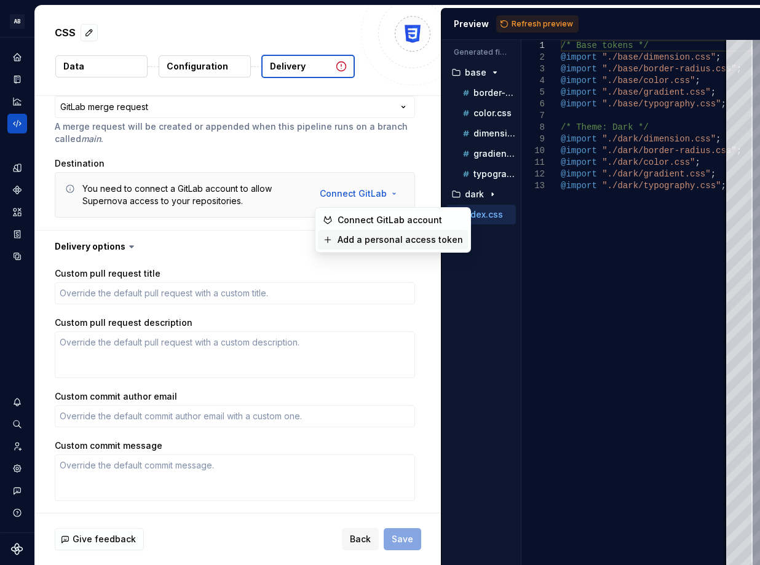
type textarea "*"
click at [386, 238] on span "Add a personal access token" at bounding box center [399, 240] width 125 height 12
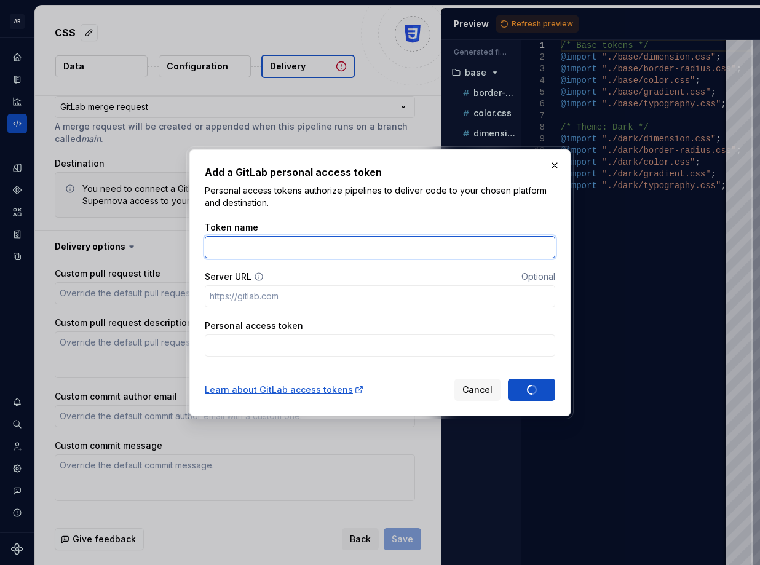
click at [386, 238] on input "Token name" at bounding box center [380, 247] width 350 height 22
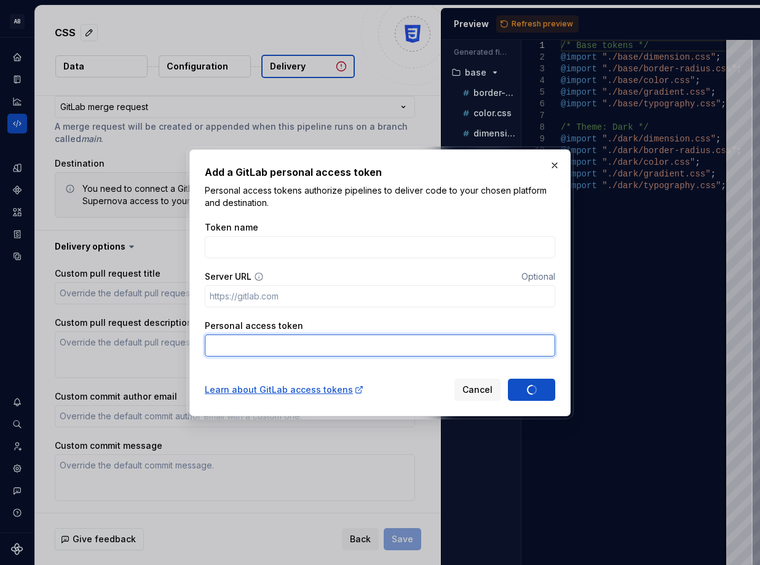
click at [283, 339] on input "Personal access token" at bounding box center [380, 345] width 350 height 22
paste input "glpat-uRVeJes7dsqAWCpQ38Ah"
type input "glpat-uRVeJes7dsqAWCpQ38Ah"
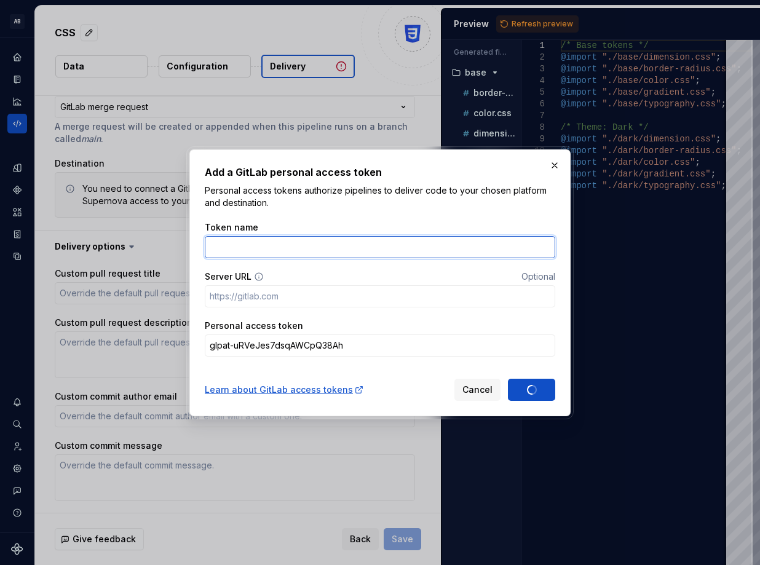
click at [309, 243] on input "Token name" at bounding box center [380, 247] width 350 height 22
type input "figma"
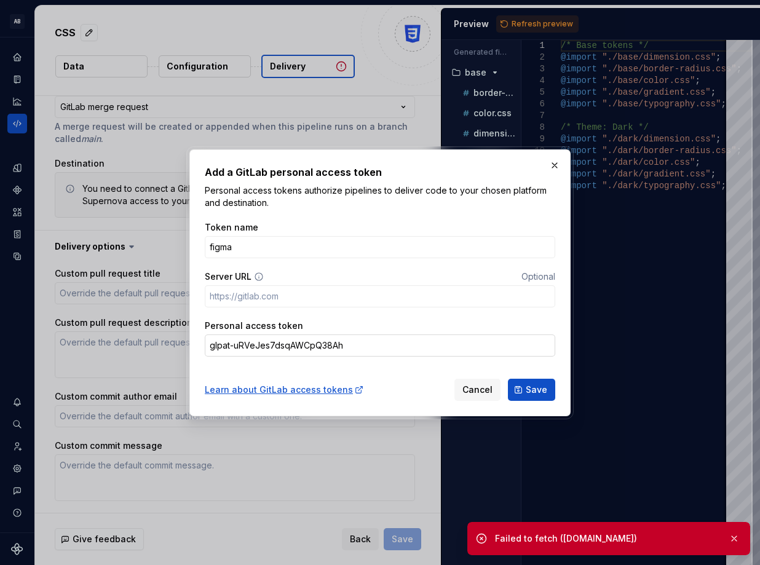
click at [367, 350] on input "glpat-uRVeJes7dsqAWCpQ38Ah" at bounding box center [380, 345] width 350 height 22
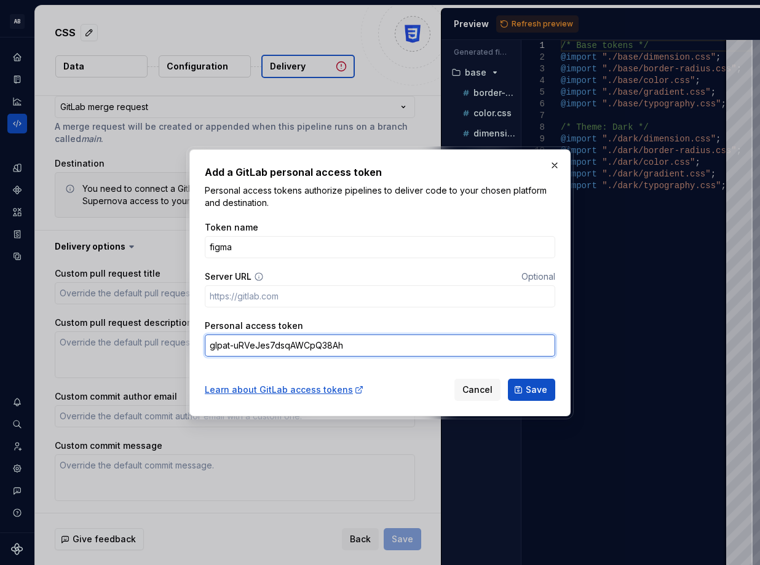
type textarea "*"
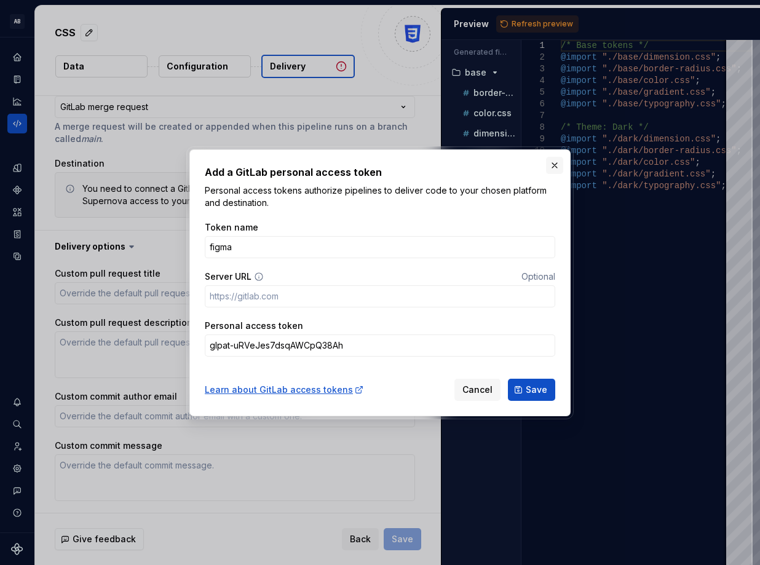
click at [556, 161] on button "button" at bounding box center [554, 165] width 17 height 17
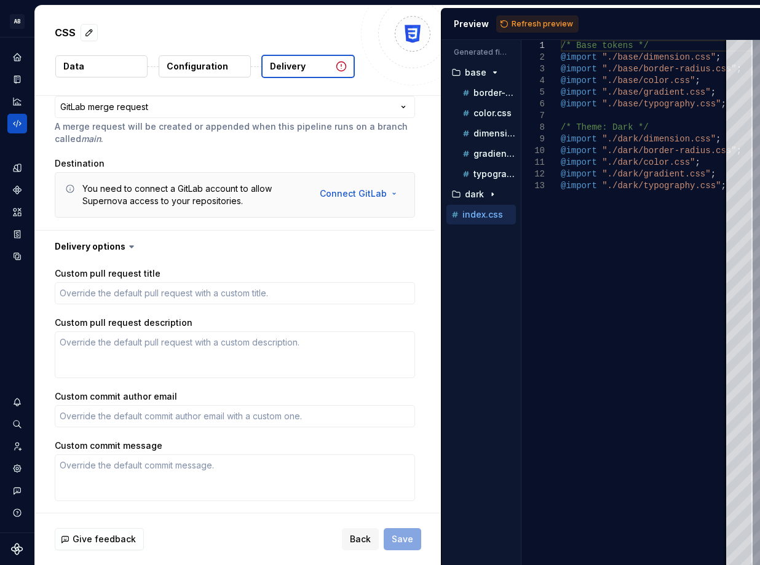
click at [95, 65] on button "Data" at bounding box center [101, 66] width 92 height 22
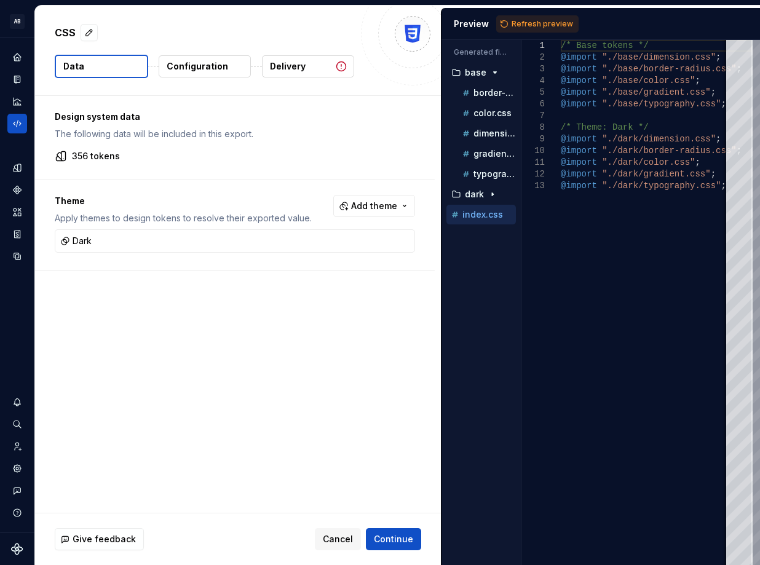
click at [199, 67] on p "Configuration" at bounding box center [197, 66] width 61 height 12
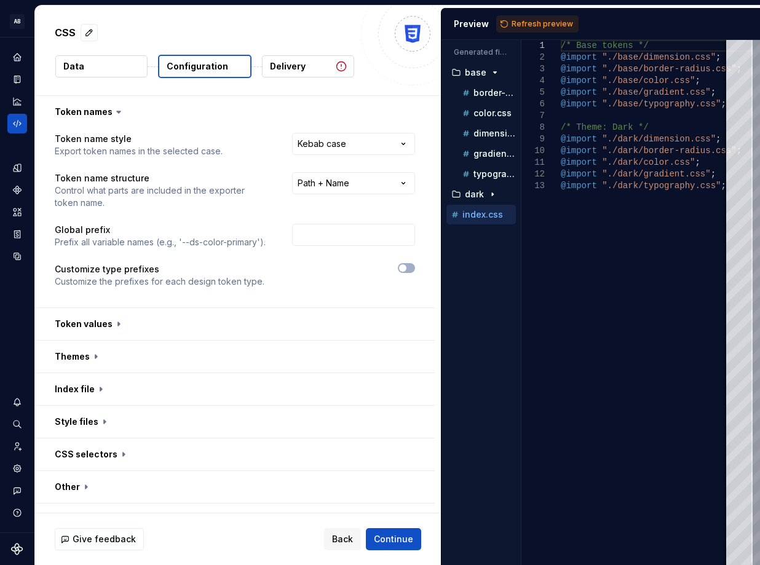
click at [109, 56] on button "Data" at bounding box center [101, 66] width 92 height 22
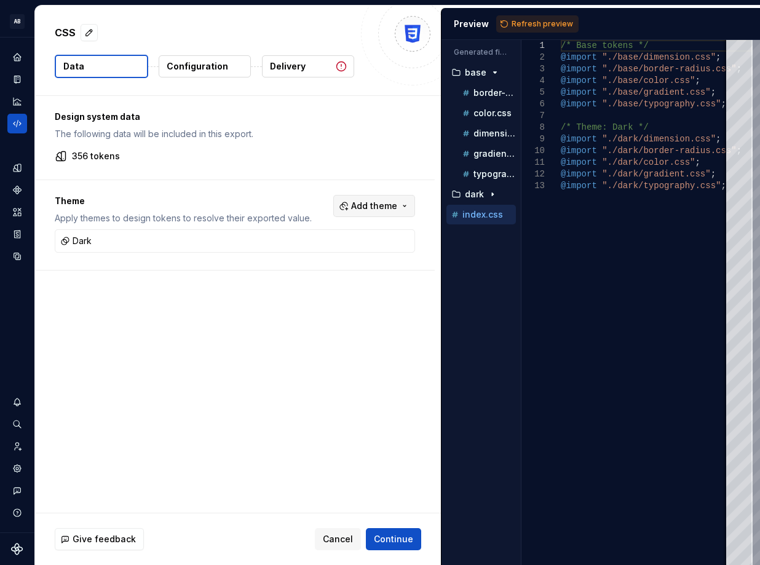
click at [373, 202] on span "Add theme" at bounding box center [374, 206] width 46 height 12
click at [191, 65] on html "AB cascade A Design system data CSS Data Configuration Delivery Design system d…" at bounding box center [380, 282] width 760 height 565
click at [208, 68] on p "Configuration" at bounding box center [197, 66] width 61 height 12
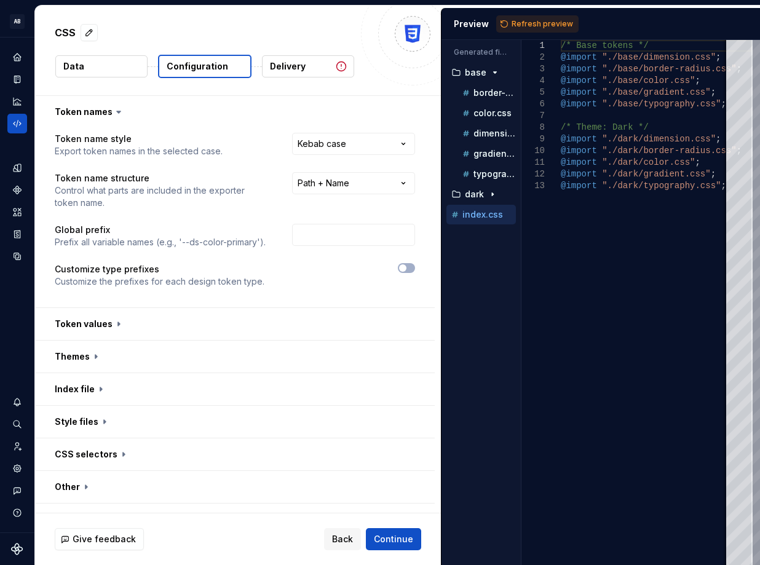
click at [303, 65] on p "Delivery" at bounding box center [288, 66] width 36 height 12
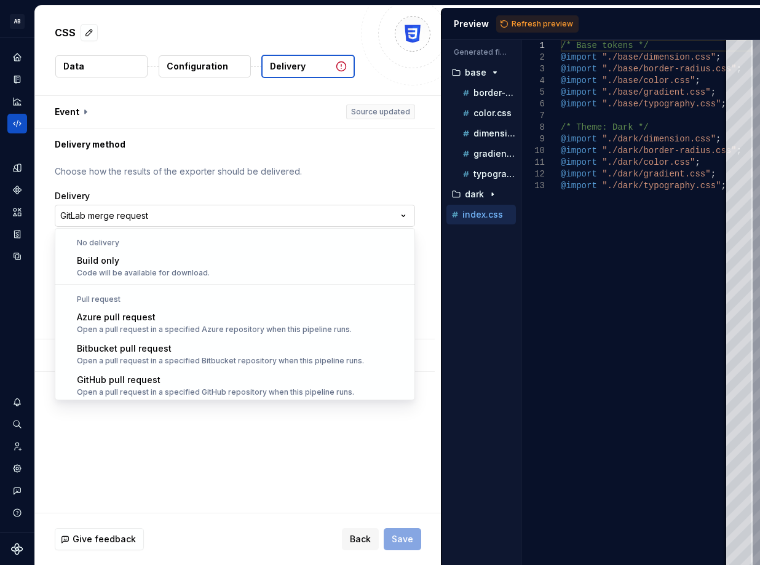
click at [305, 222] on html "**********" at bounding box center [380, 282] width 760 height 565
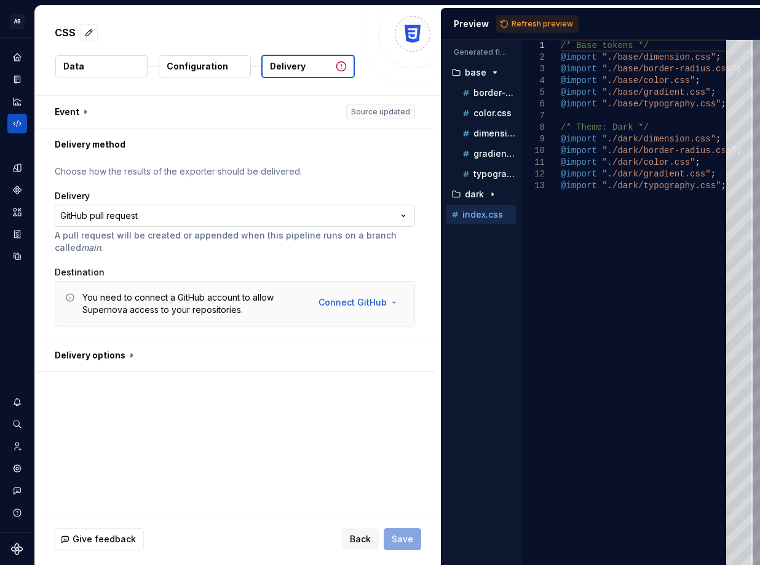
click at [197, 210] on html "**********" at bounding box center [380, 282] width 760 height 565
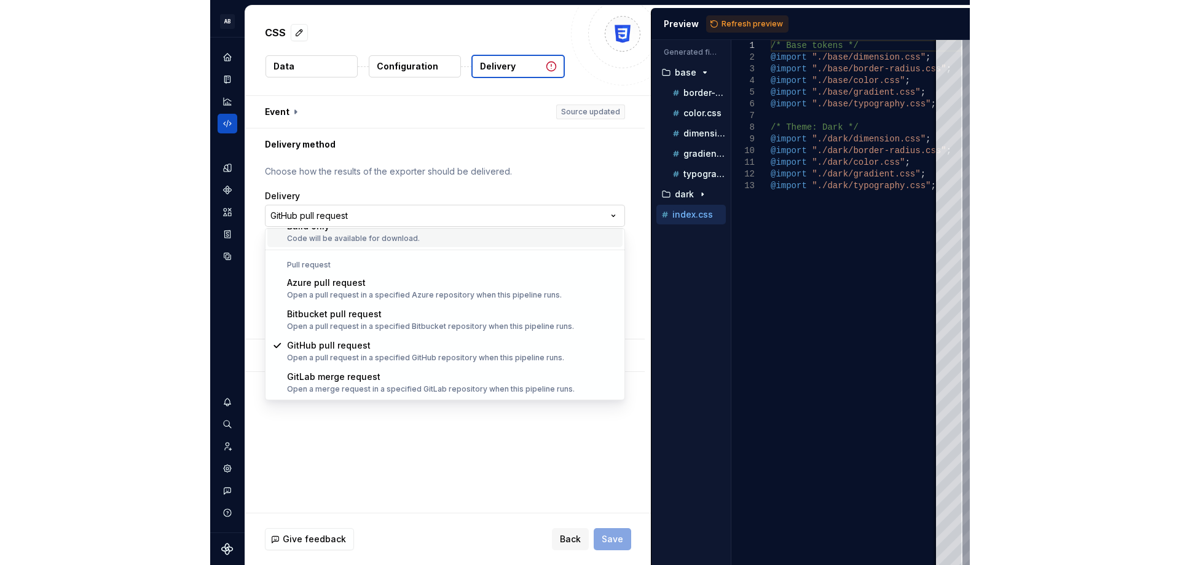
scroll to position [0, 0]
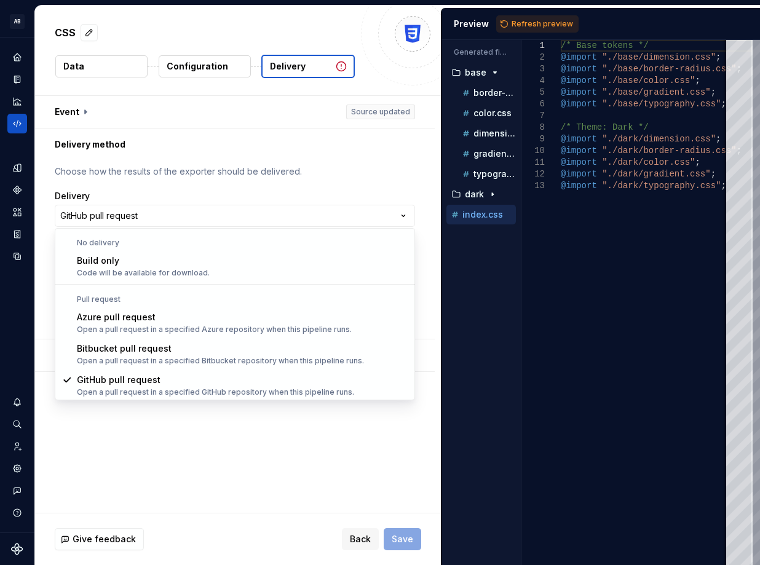
select select "*********"
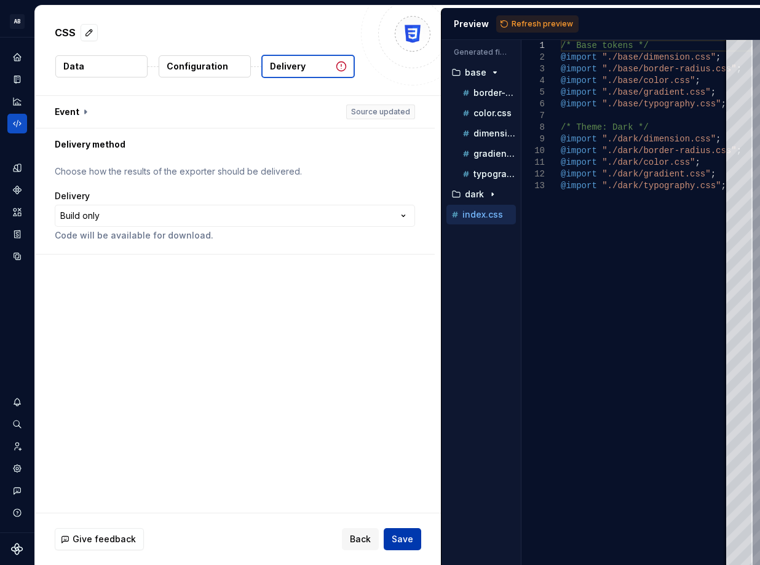
click at [402, 537] on span "Save" at bounding box center [403, 539] width 22 height 12
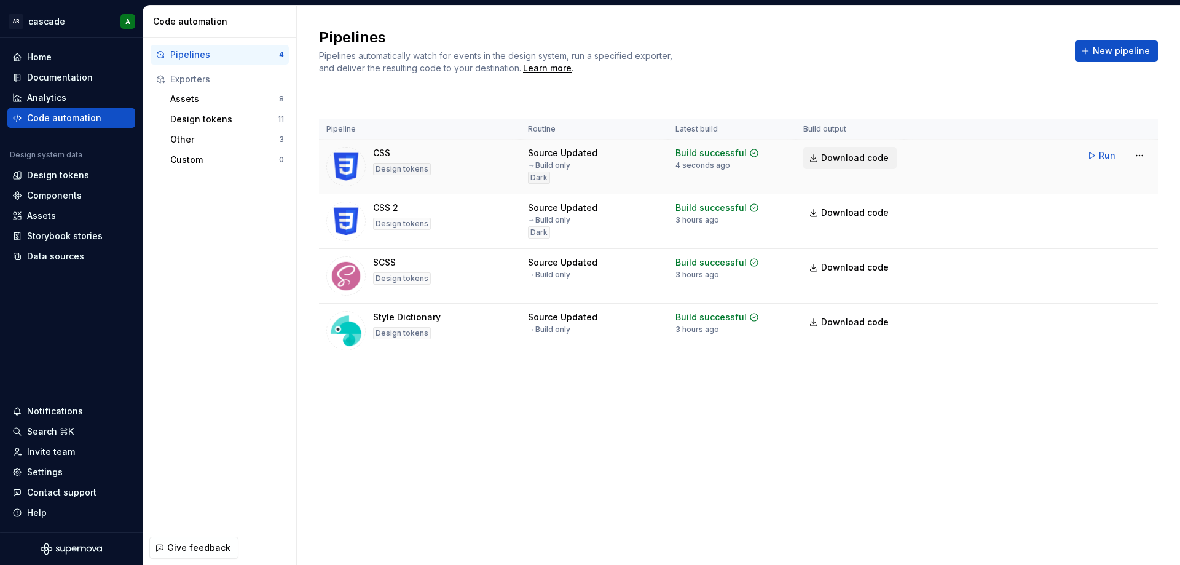
click at [814, 163] on link "Download code" at bounding box center [849, 158] width 93 height 22
click at [262, 438] on div "Pipelines 4 Exporters Assets 8 Design tokens 11 Other 3 Custom 0" at bounding box center [219, 283] width 153 height 493
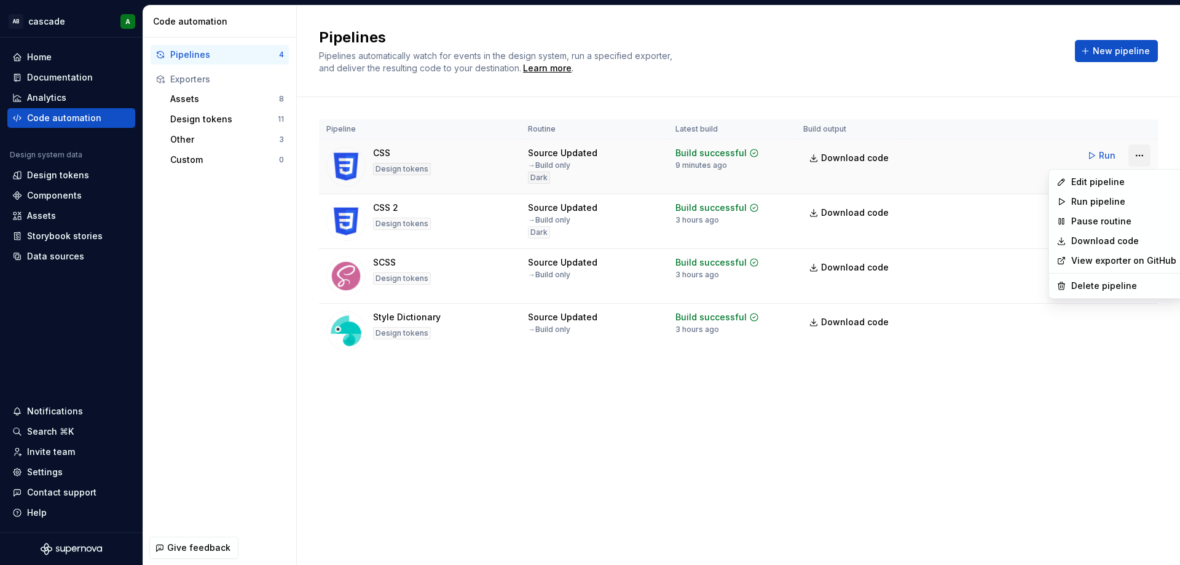
click at [1147, 154] on html "AB cascade A Home Documentation Analytics Code automation Design system data De…" at bounding box center [590, 282] width 1180 height 565
click at [1151, 259] on link "View exporter on GitHub" at bounding box center [1123, 260] width 105 height 12
click at [1142, 158] on html "AB cascade A Home Documentation Analytics Code automation Design system data De…" at bounding box center [590, 282] width 1180 height 565
